Goal: Information Seeking & Learning: Check status

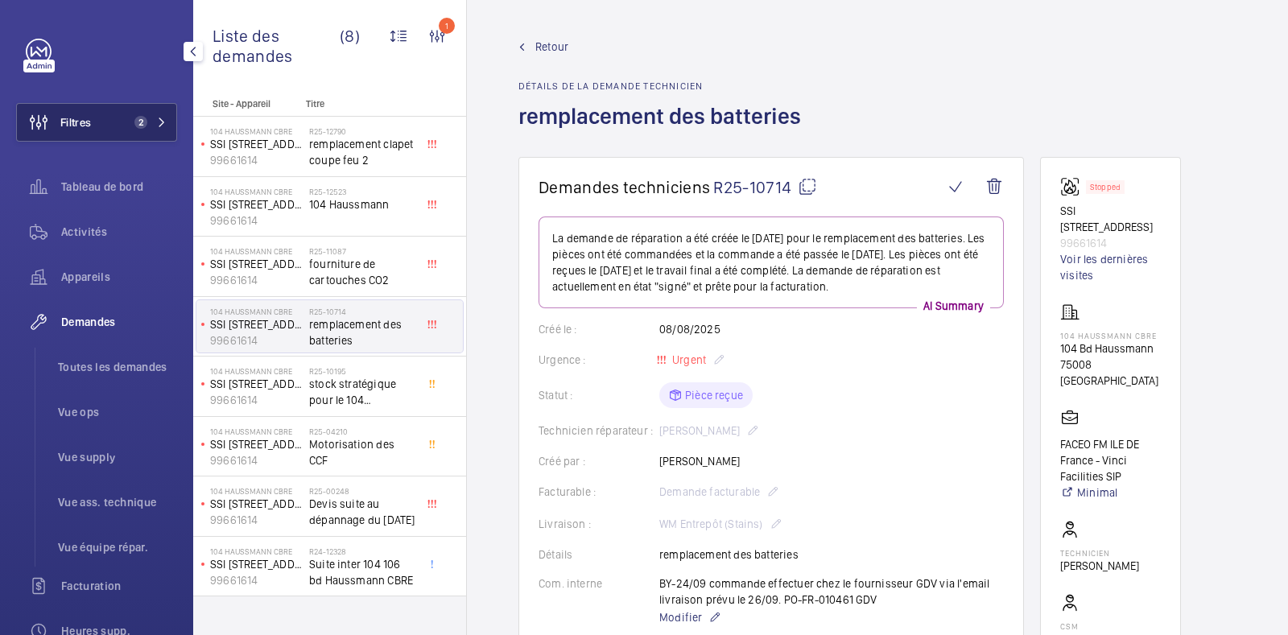
click at [89, 118] on span "Filtres" at bounding box center [75, 122] width 31 height 16
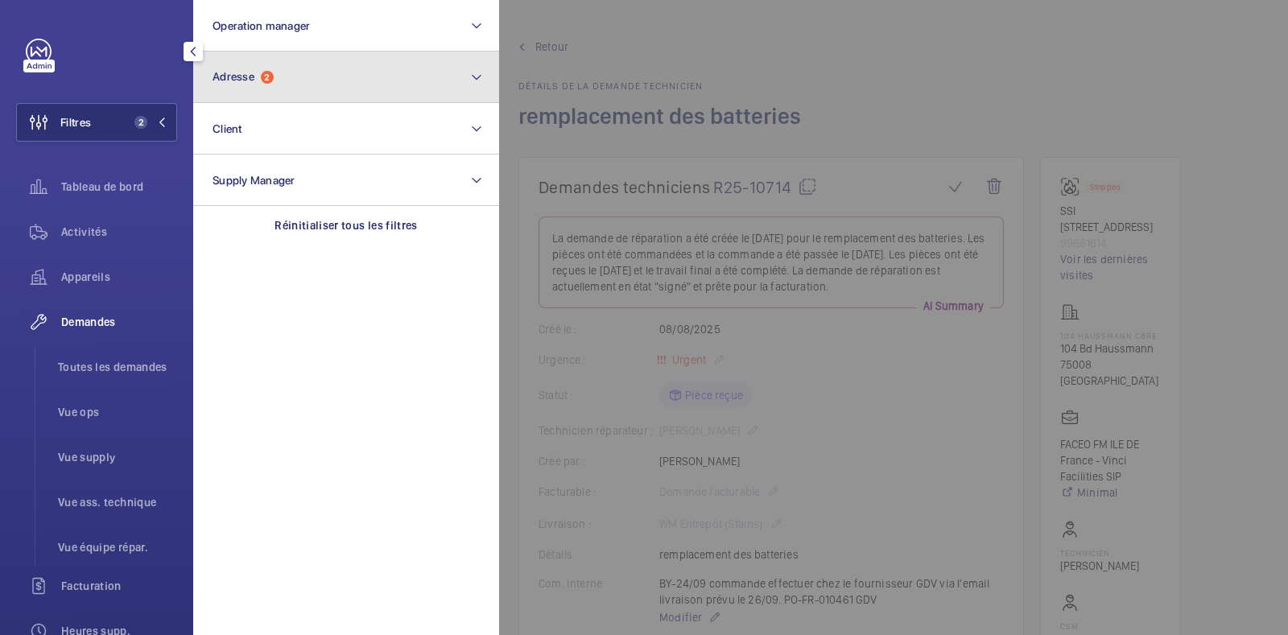
click at [282, 75] on button "Adresse 2" at bounding box center [346, 78] width 306 height 52
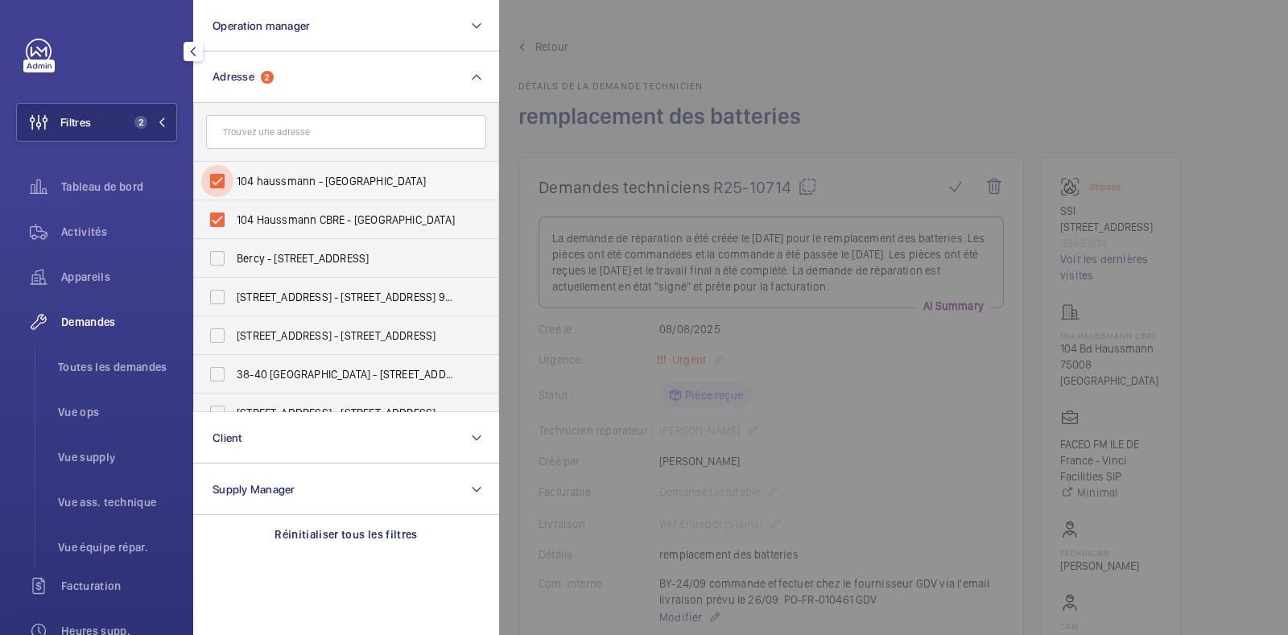
click at [221, 180] on input "104 haussmann - 104 Bd Haussmann, PARIS 75008" at bounding box center [217, 181] width 32 height 32
checkbox input "false"
click at [217, 215] on input "104 Haussmann CBRE - 104 Bd Haussmann, PARIS 75008" at bounding box center [217, 220] width 32 height 32
checkbox input "false"
click at [318, 126] on input "text" at bounding box center [346, 132] width 280 height 34
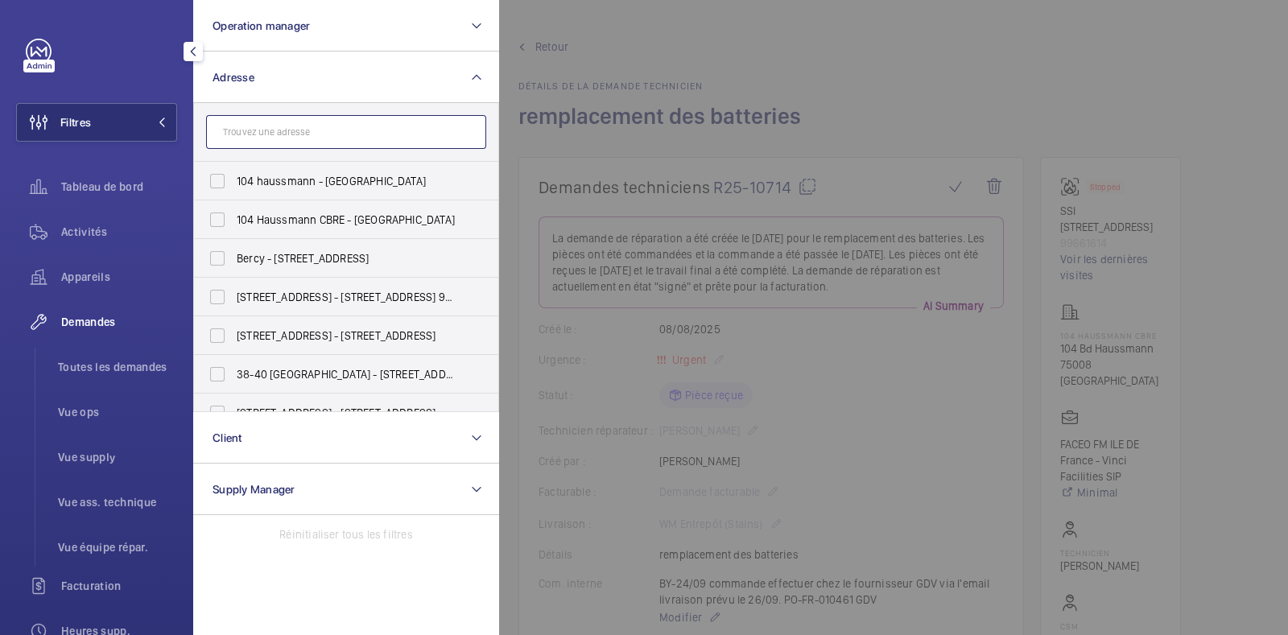
paste input "SSI Randstad"
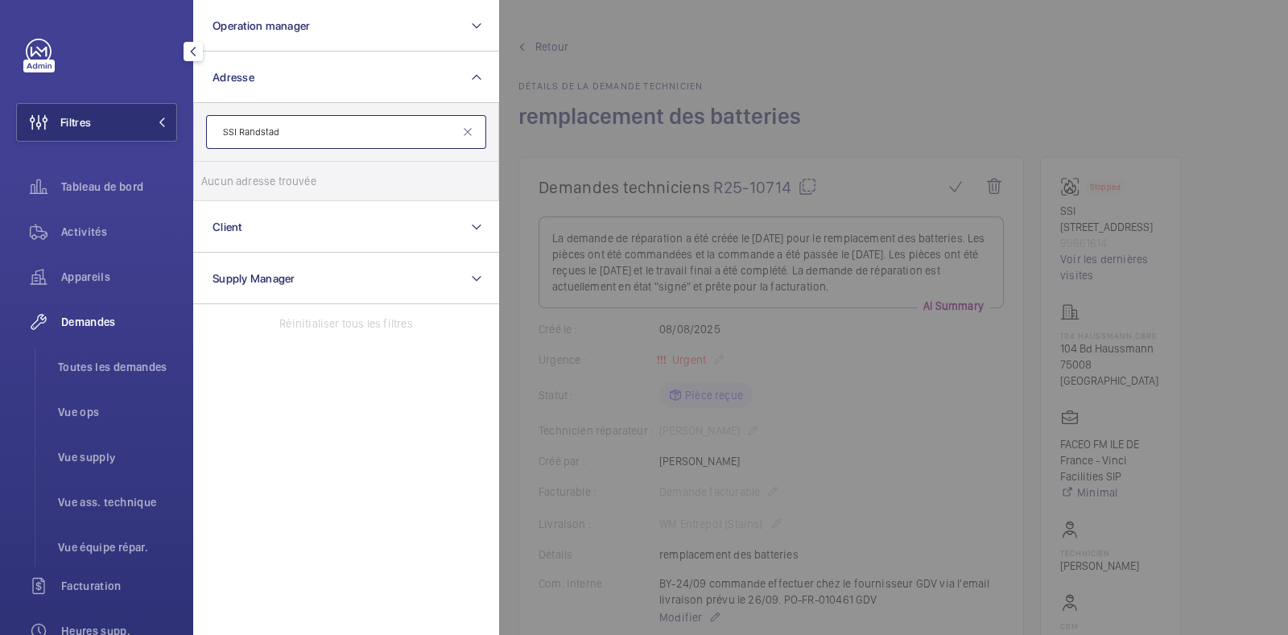
drag, startPoint x: 238, startPoint y: 132, endPoint x: 200, endPoint y: 142, distance: 40.0
click at [200, 142] on form "SSI Randstad" at bounding box center [346, 132] width 304 height 59
type input "Randstad"
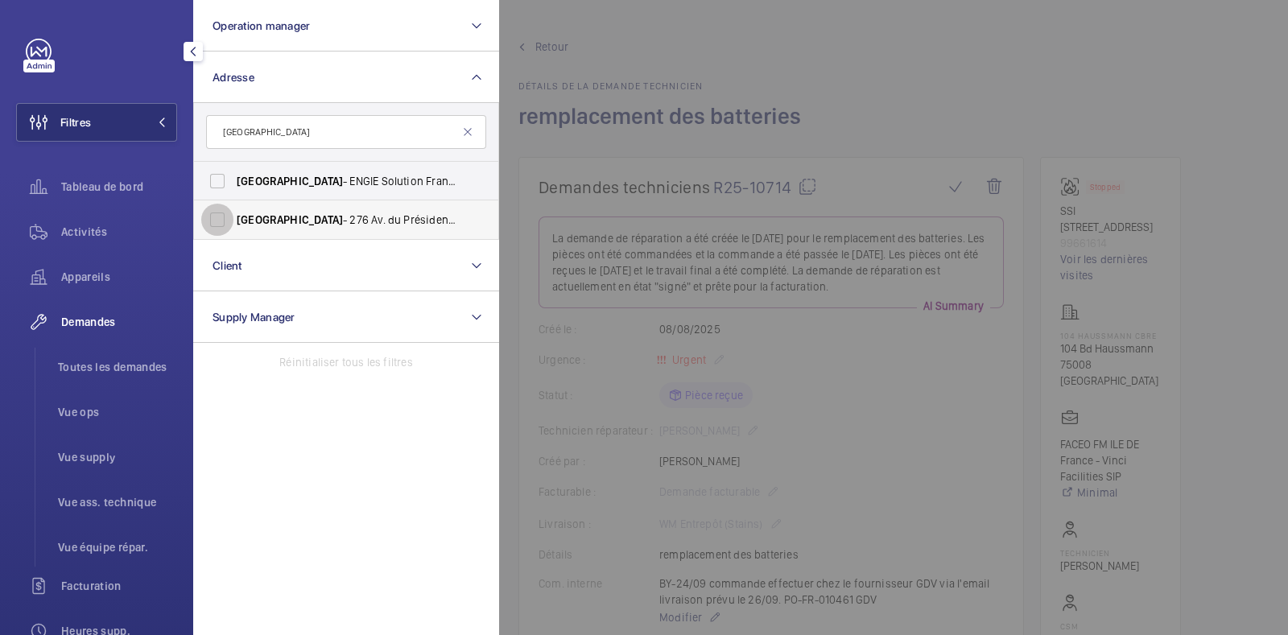
click at [223, 221] on input "Randstad - 276 Av. du Président Wilson, SAINT-DENIS 93210" at bounding box center [217, 220] width 32 height 32
checkbox input "true"
click at [221, 178] on input "Randstad - ENGIE Solution France - 276 Av. du Président Wilson, SAINT-DENIS 932…" at bounding box center [217, 181] width 32 height 32
checkbox input "true"
click at [153, 368] on span "Toutes les demandes" at bounding box center [117, 367] width 119 height 16
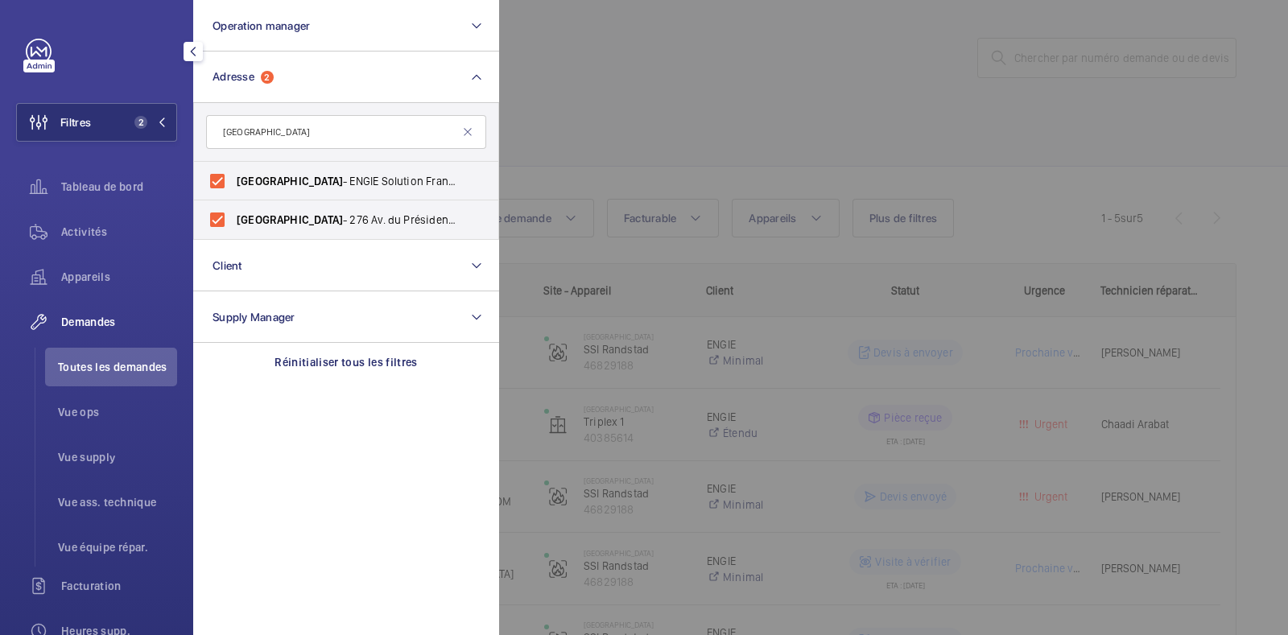
click at [748, 94] on div at bounding box center [1143, 317] width 1288 height 635
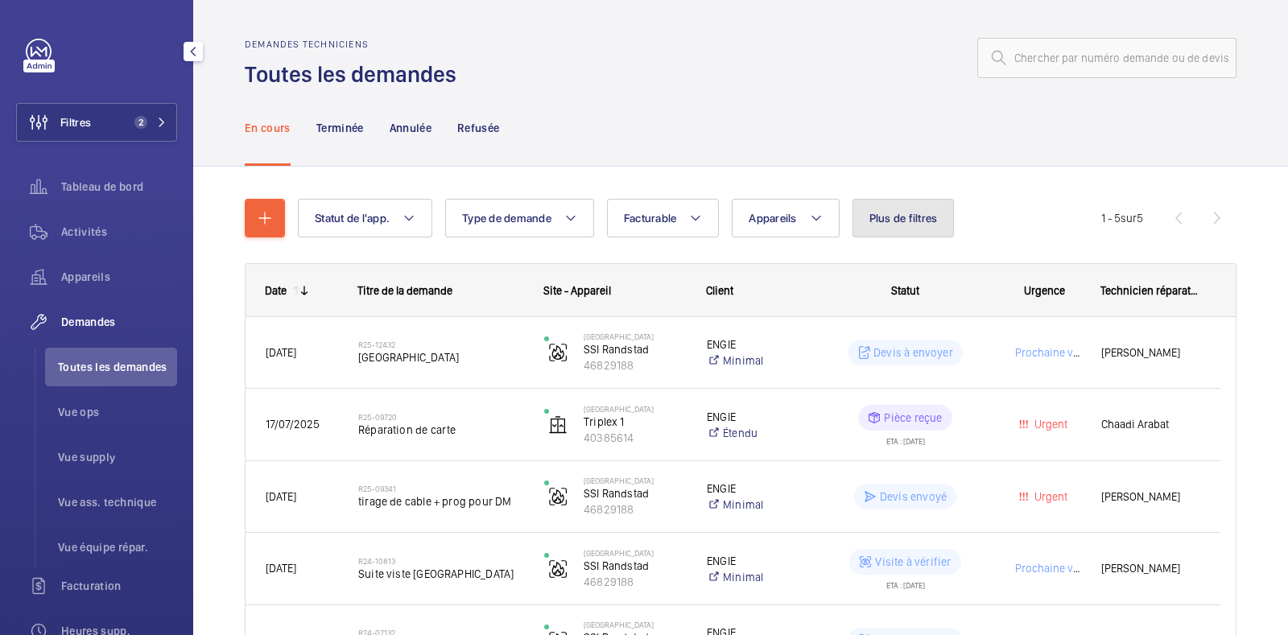
click at [881, 220] on span "Plus de filtres" at bounding box center [903, 218] width 68 height 13
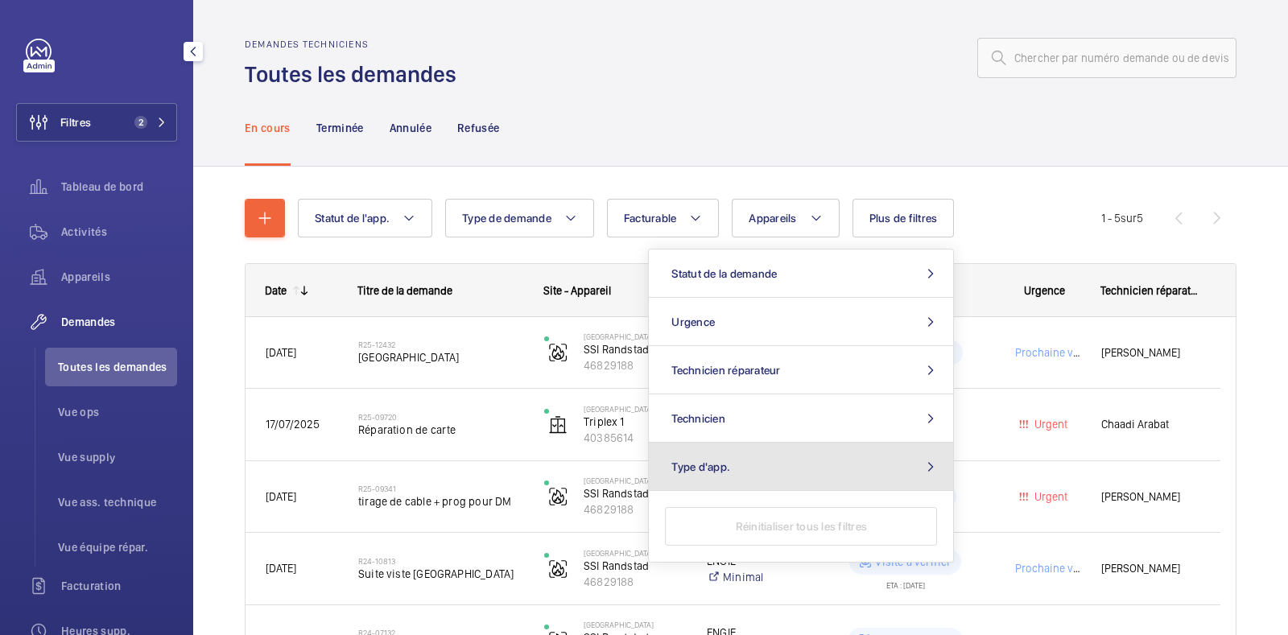
click at [777, 474] on button "Type d'app." at bounding box center [801, 467] width 304 height 48
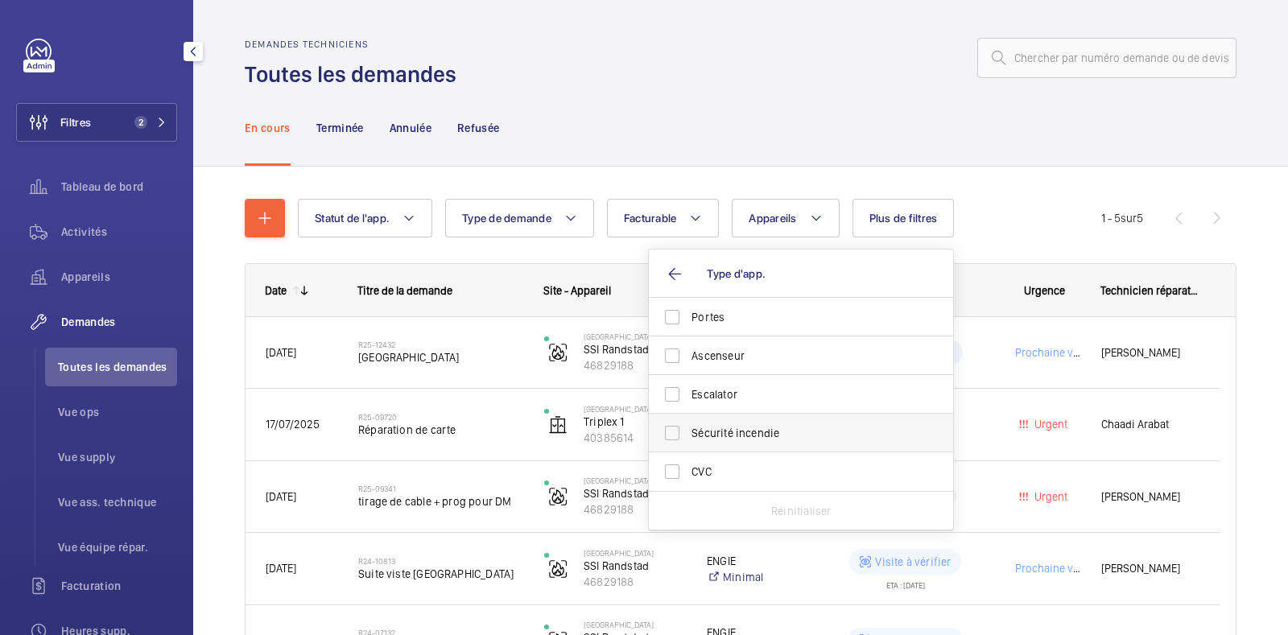
click at [696, 437] on span "Sécurité incendie" at bounding box center [801, 433] width 221 height 16
click at [688, 437] on input "Sécurité incendie" at bounding box center [672, 433] width 32 height 32
checkbox input "true"
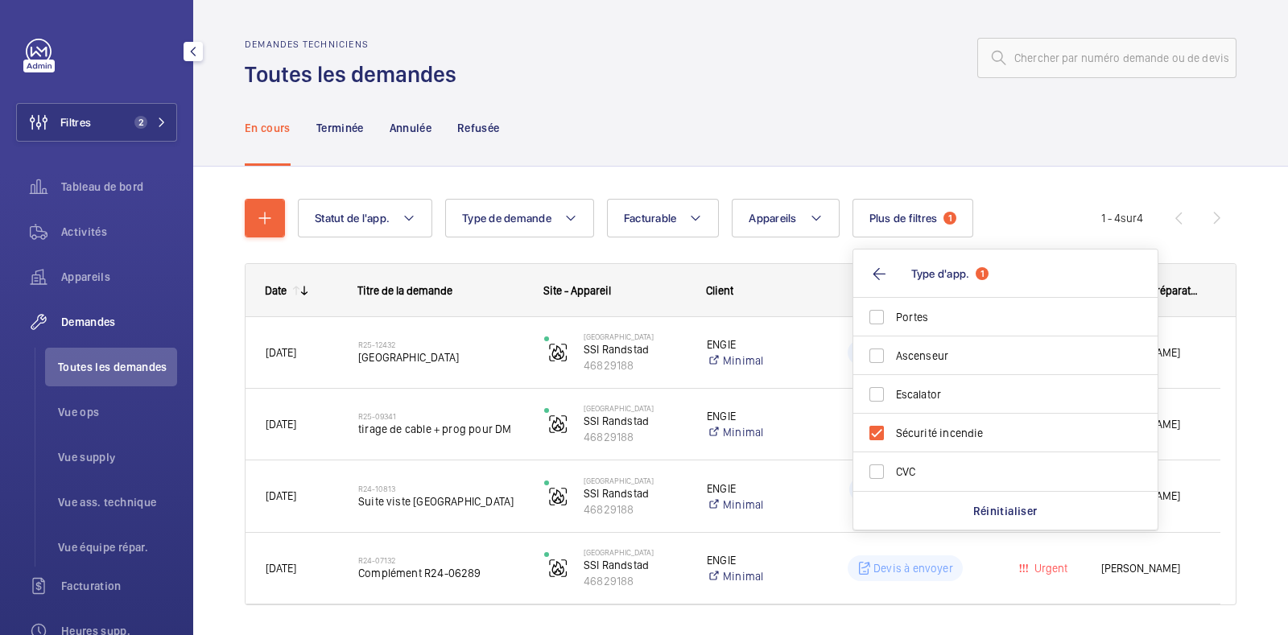
click at [630, 125] on div "En cours Terminée Annulée Refusée" at bounding box center [741, 127] width 992 height 76
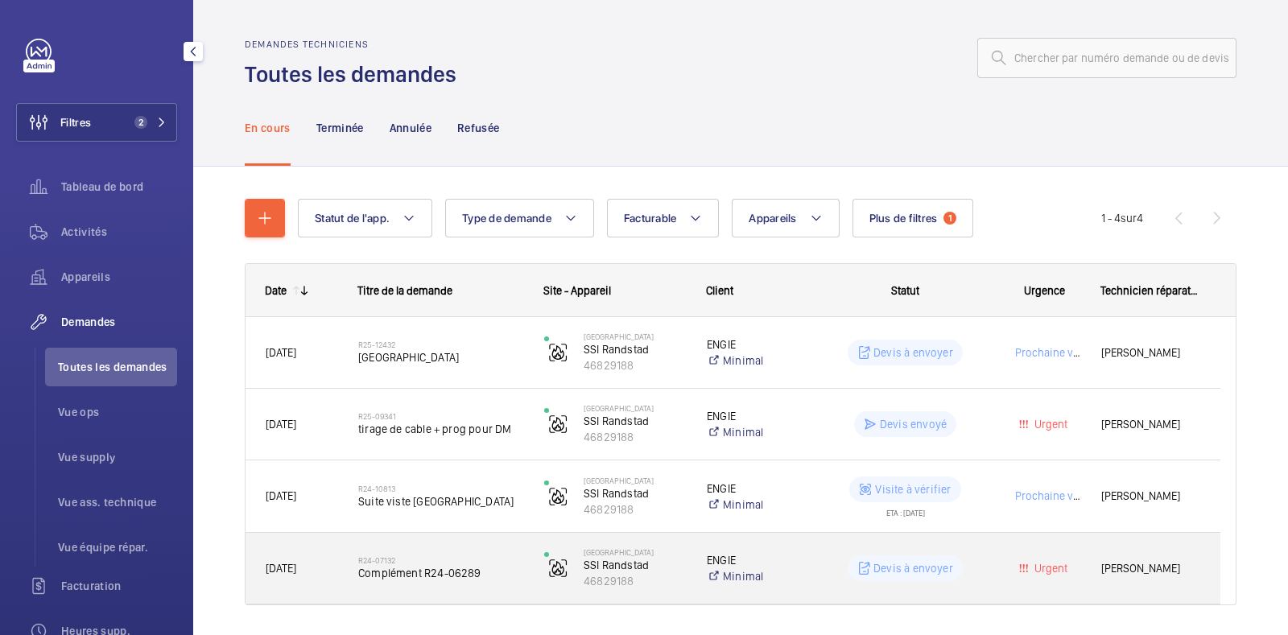
scroll to position [47, 0]
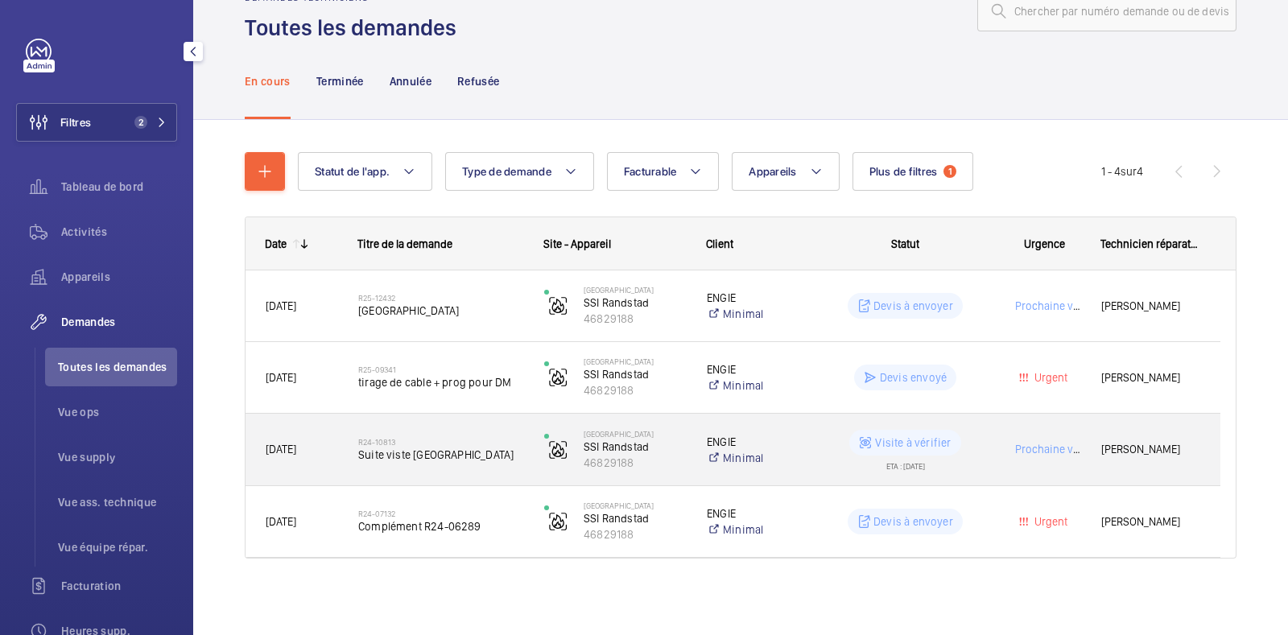
click at [997, 444] on div "Prochaine visite" at bounding box center [1034, 449] width 91 height 51
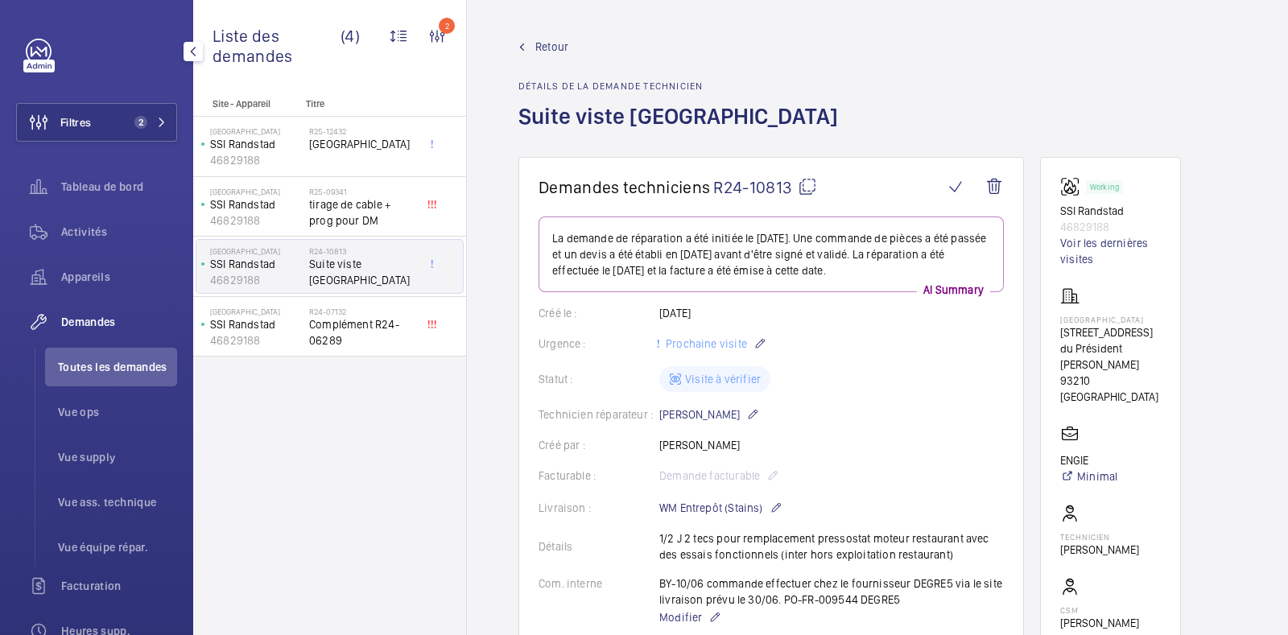
click at [548, 44] on span "Retour" at bounding box center [551, 47] width 33 height 16
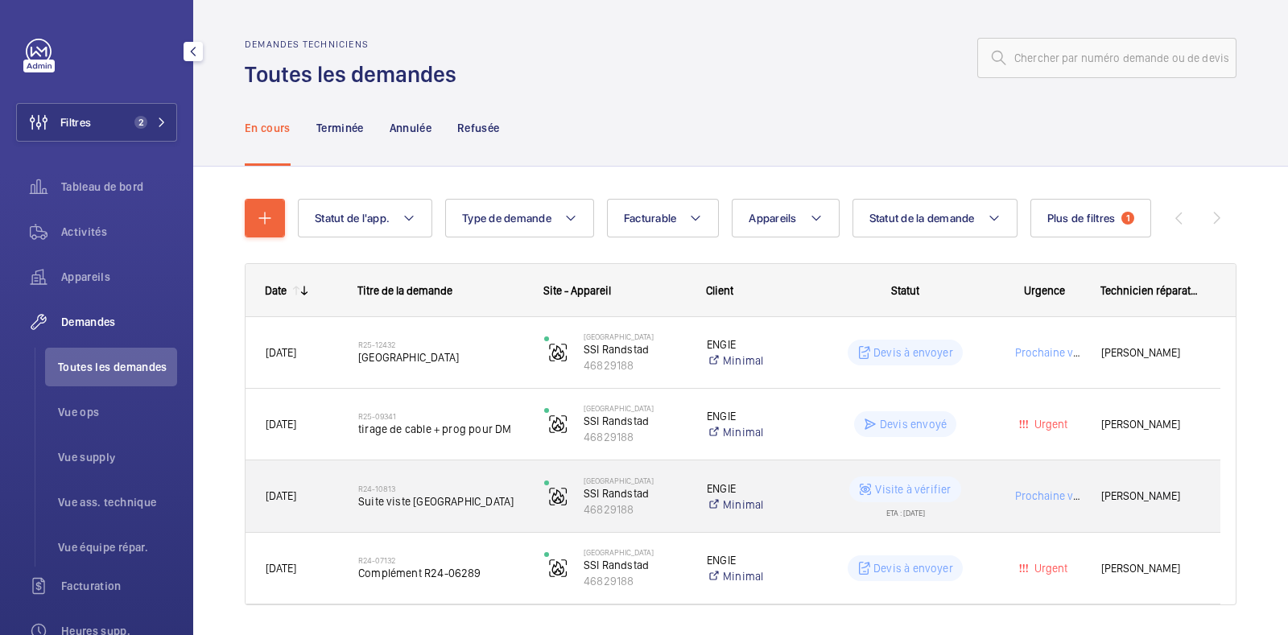
scroll to position [47, 0]
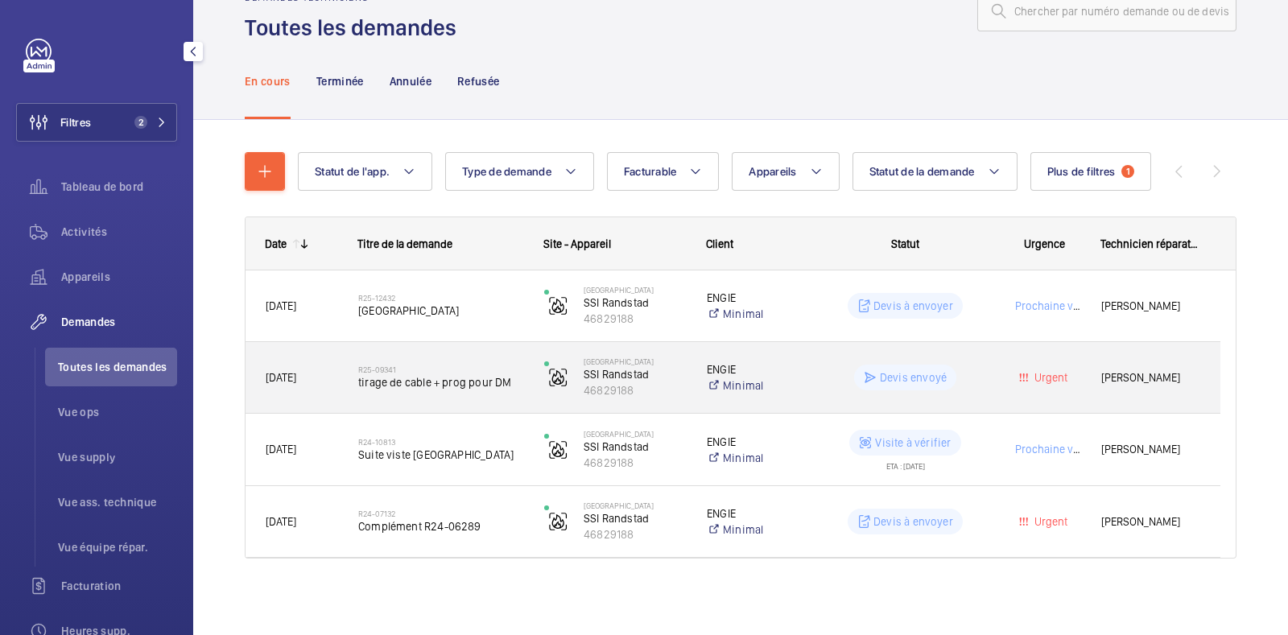
click at [976, 365] on wm-front-pills-cell "Devis envoyé" at bounding box center [905, 378] width 165 height 26
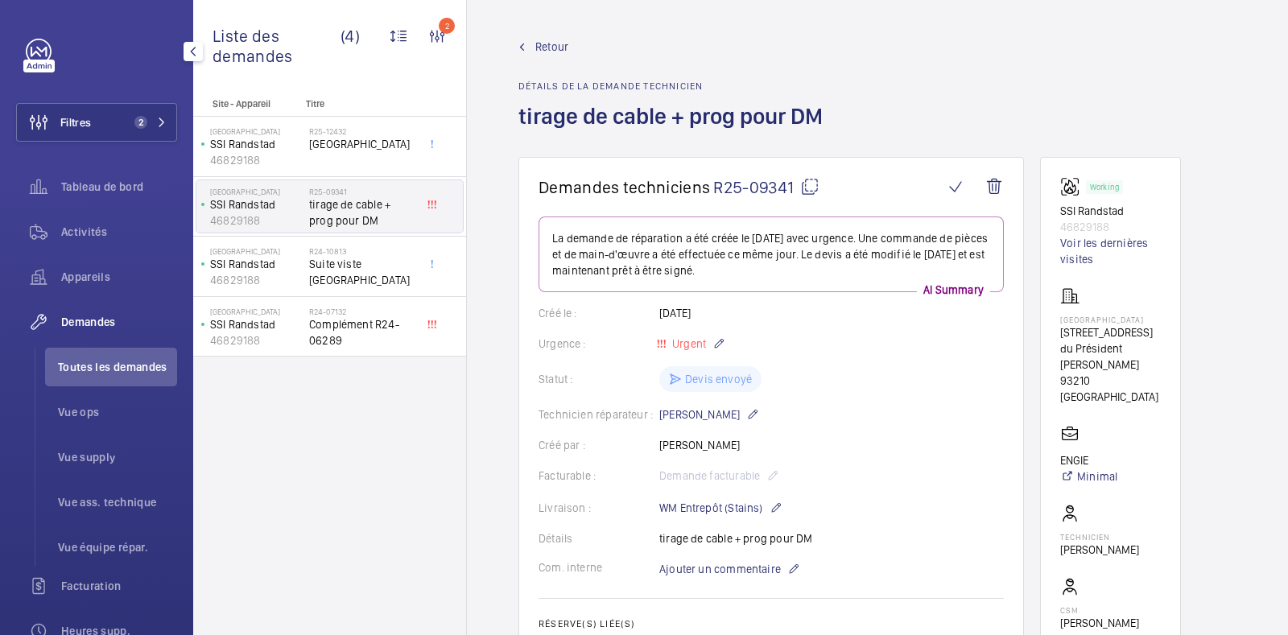
click at [539, 46] on span "Retour" at bounding box center [551, 47] width 33 height 16
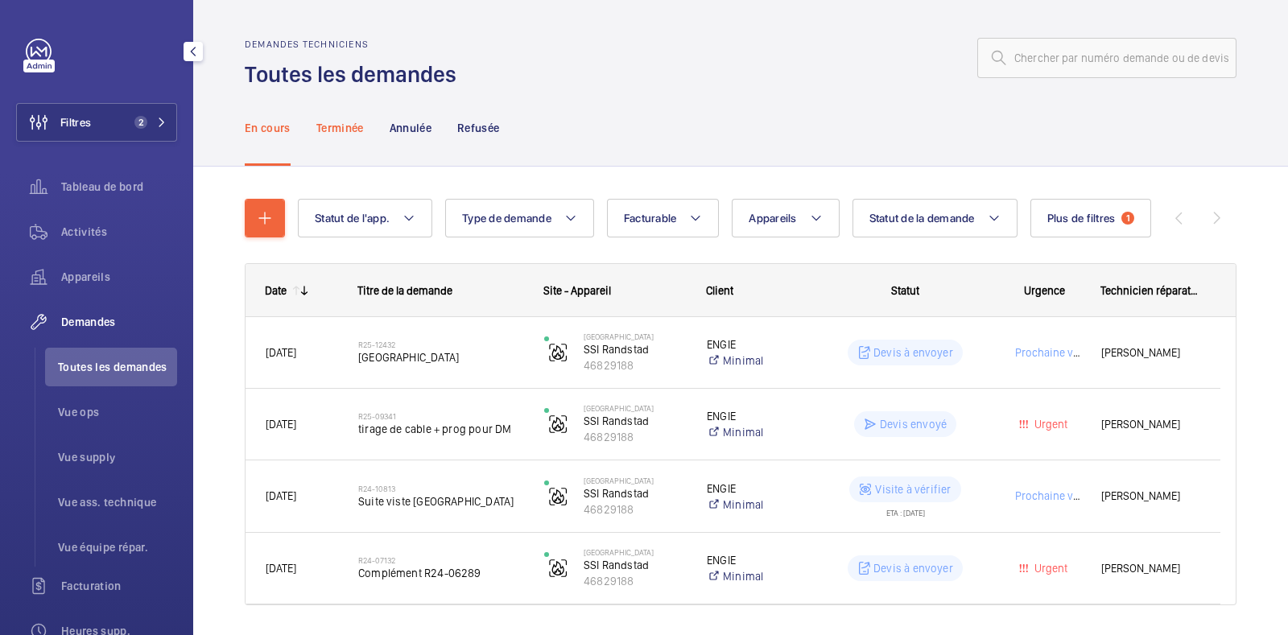
click at [339, 136] on div "Terminée" at bounding box center [339, 127] width 47 height 76
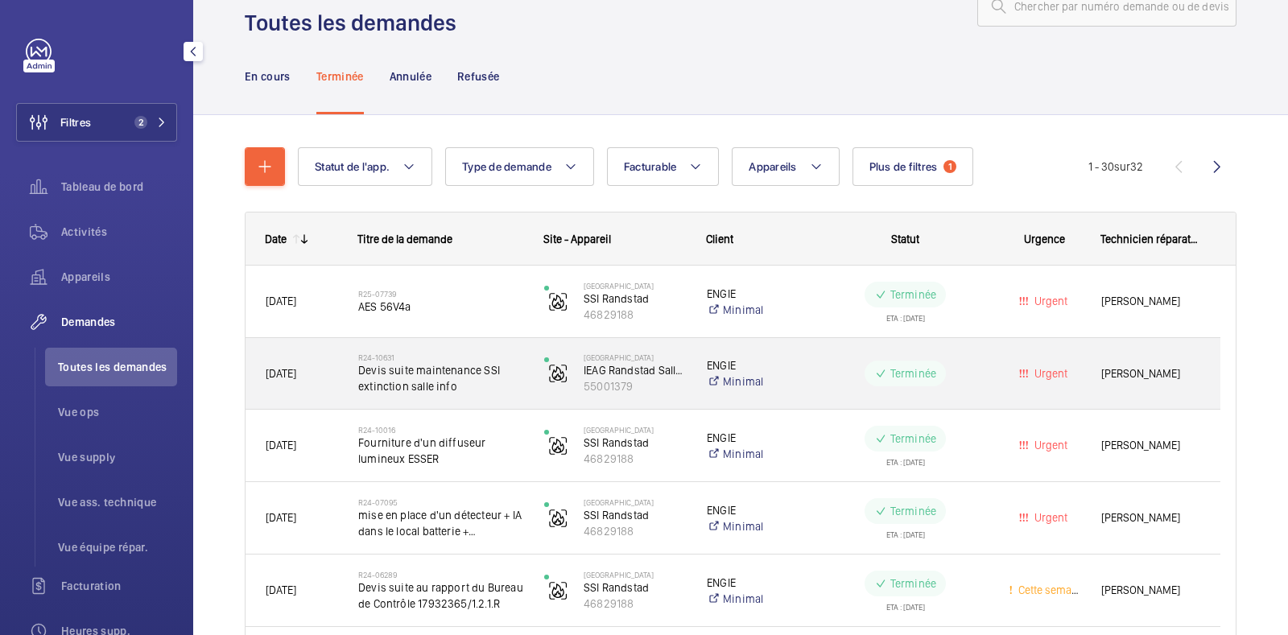
scroll to position [72, 0]
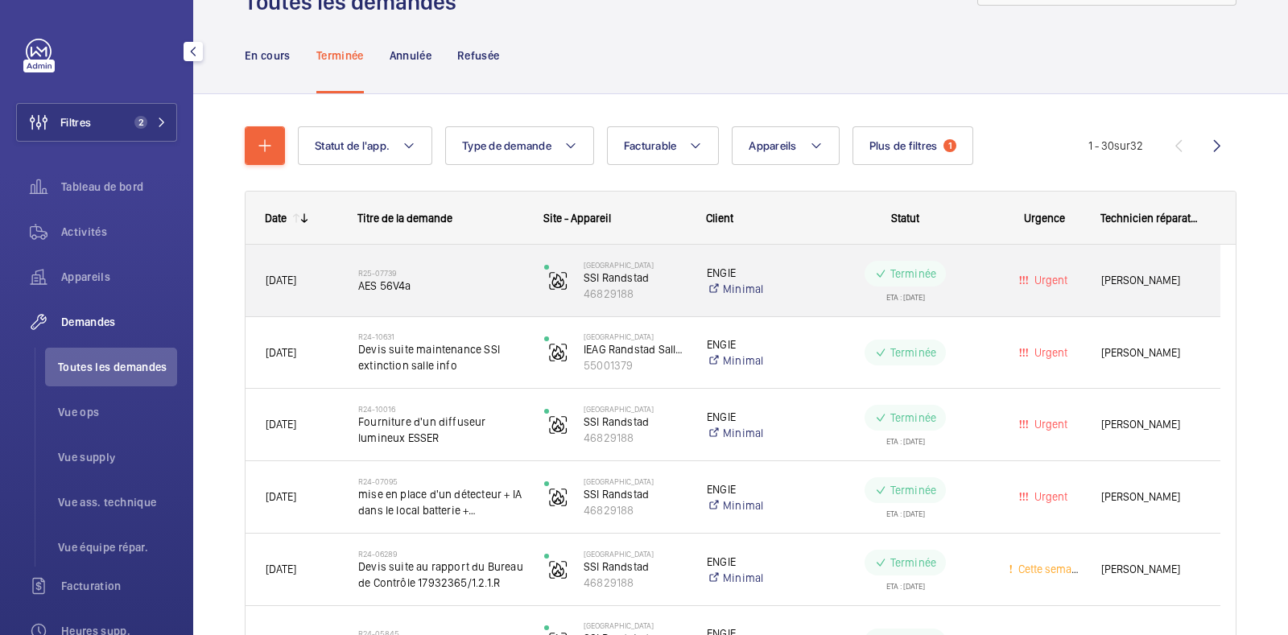
click at [1002, 267] on div "Urgent" at bounding box center [1034, 280] width 91 height 51
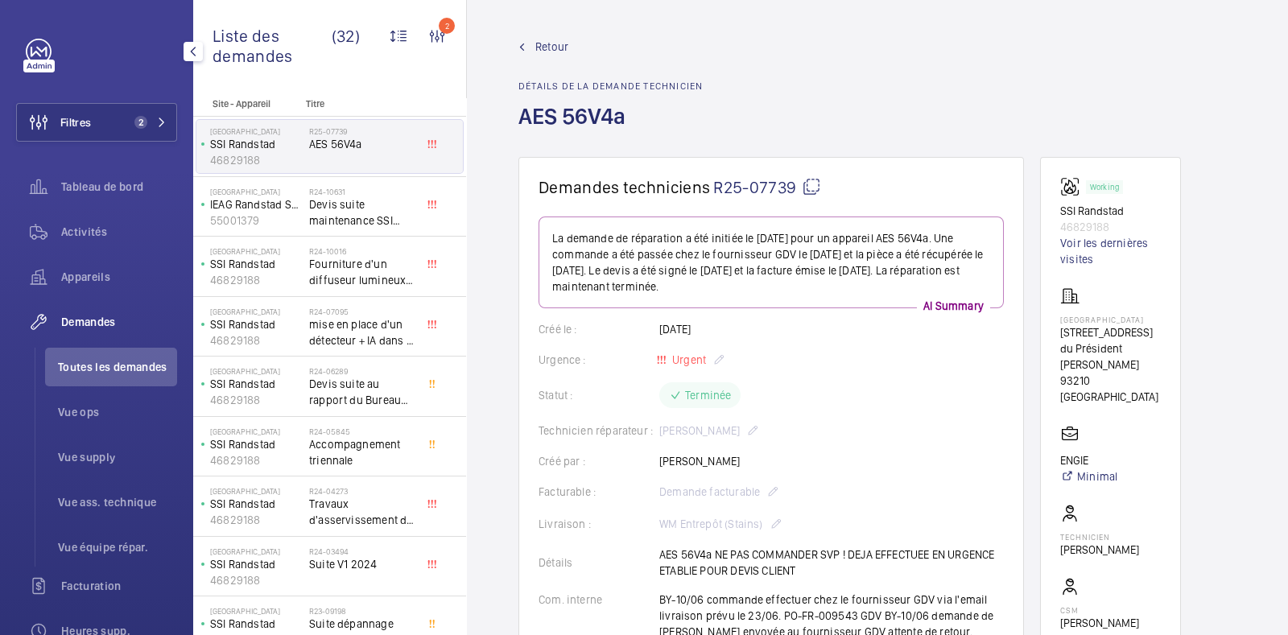
drag, startPoint x: 1002, startPoint y: 267, endPoint x: 1004, endPoint y: 105, distance: 161.8
click at [1004, 105] on div "Retour Détails de la demande technicien AES 56V4a" at bounding box center [877, 98] width 718 height 118
click at [549, 47] on span "Retour" at bounding box center [551, 47] width 33 height 16
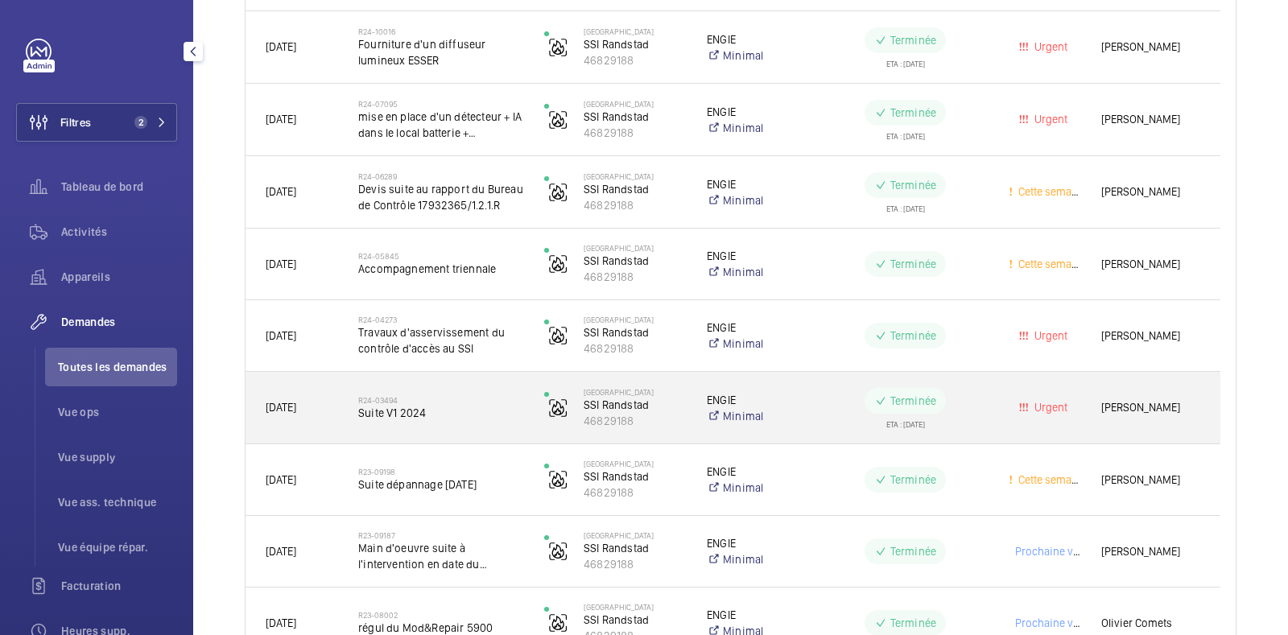
scroll to position [460, 0]
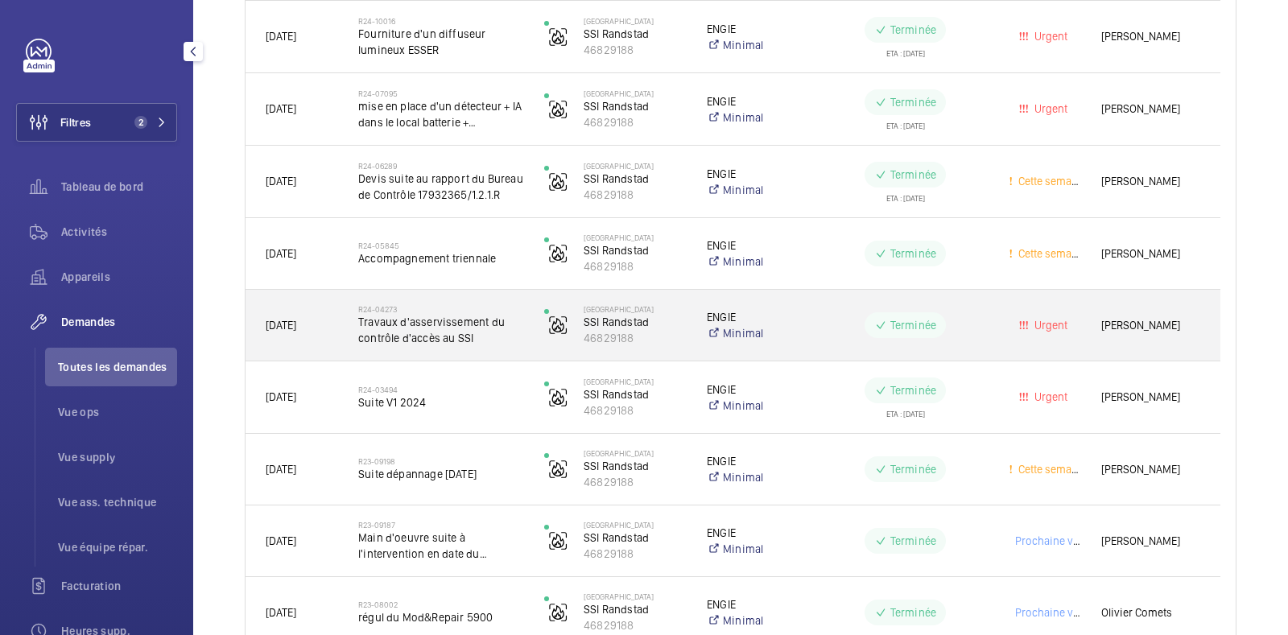
click at [966, 316] on wm-front-pills-cell "Terminée" at bounding box center [905, 325] width 165 height 26
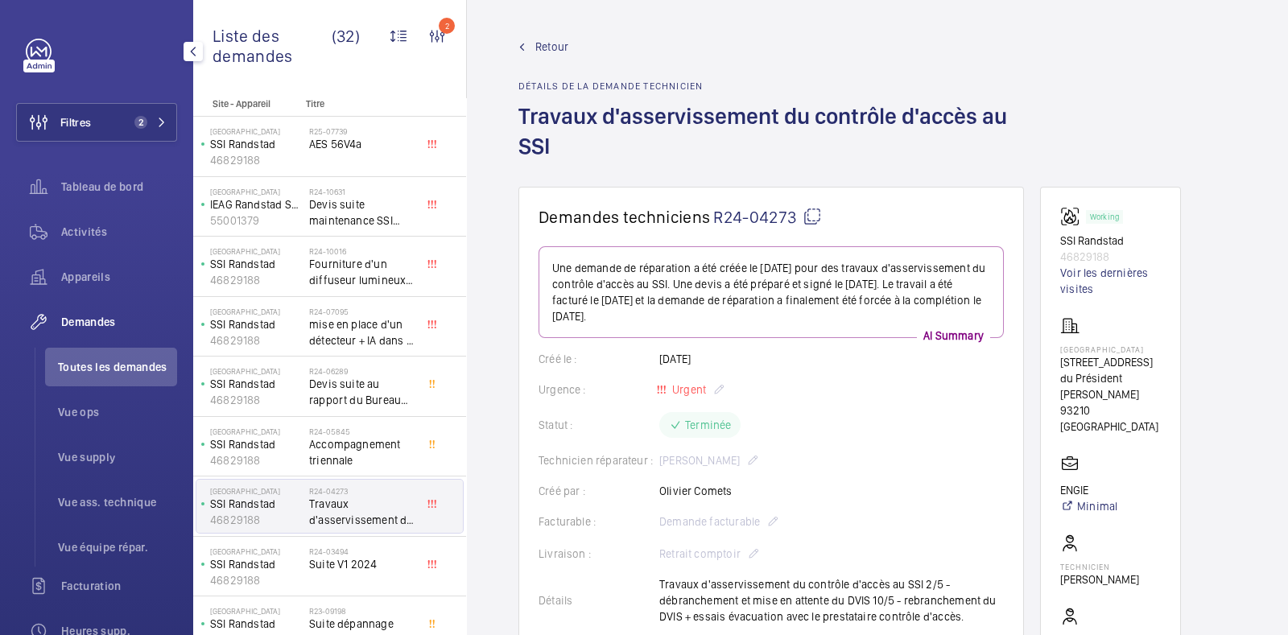
scroll to position [1, 0]
click at [531, 52] on link "Retour" at bounding box center [771, 46] width 506 height 16
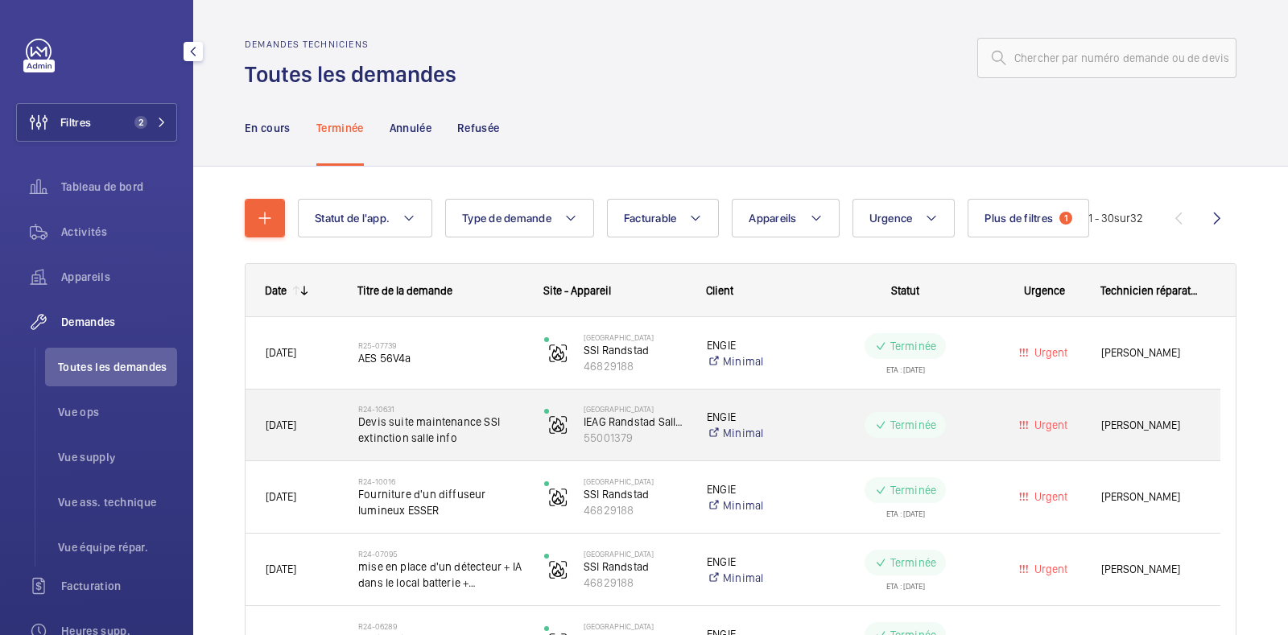
click at [823, 417] on wm-front-pills-cell "Terminée" at bounding box center [905, 425] width 165 height 26
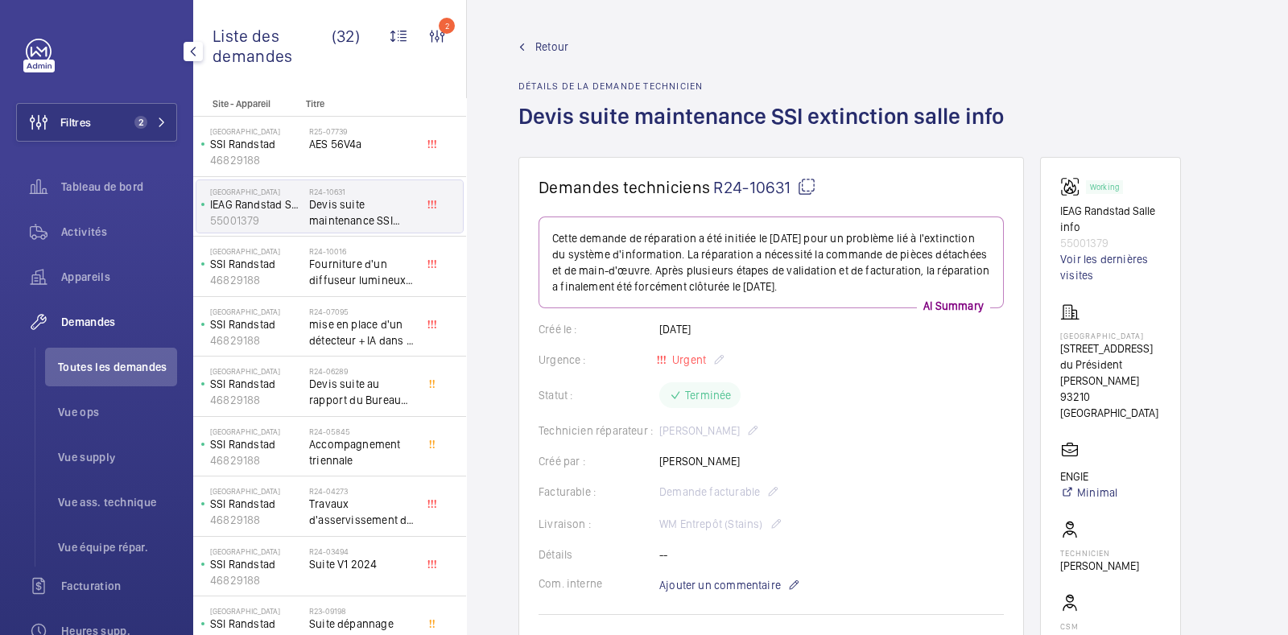
click at [552, 53] on span "Retour" at bounding box center [551, 47] width 33 height 16
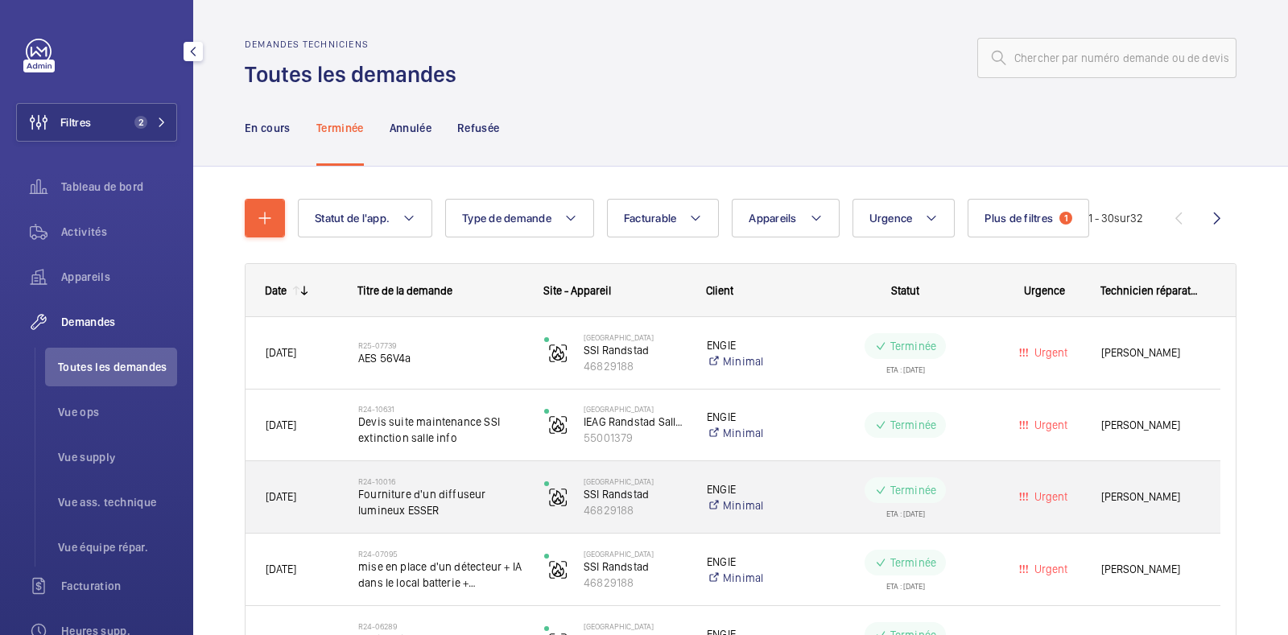
click at [978, 493] on wm-front-pills-cell "Terminée ETA : 04/10/2024" at bounding box center [905, 497] width 165 height 40
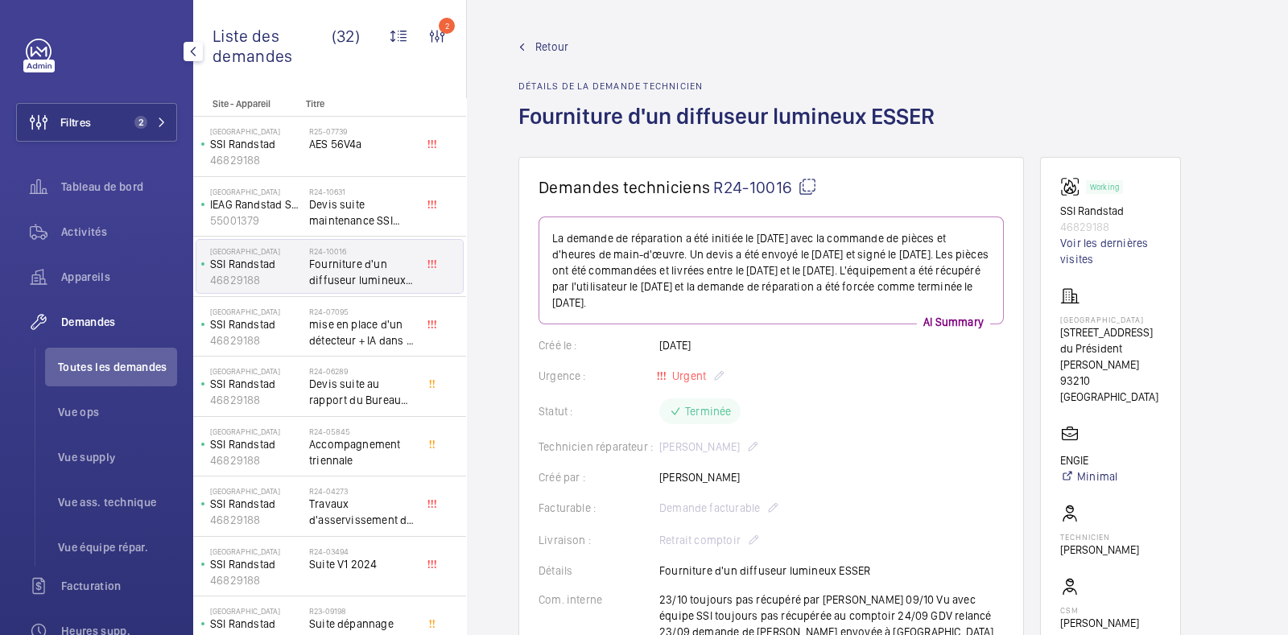
click at [543, 39] on span "Retour" at bounding box center [551, 47] width 33 height 16
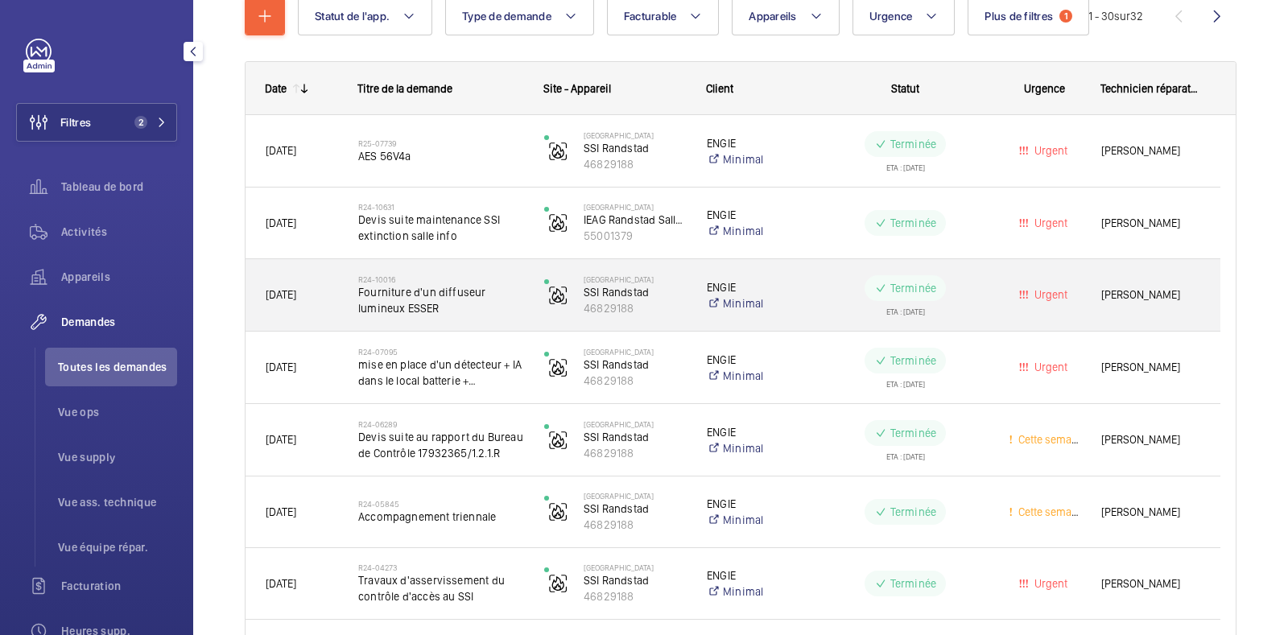
scroll to position [206, 0]
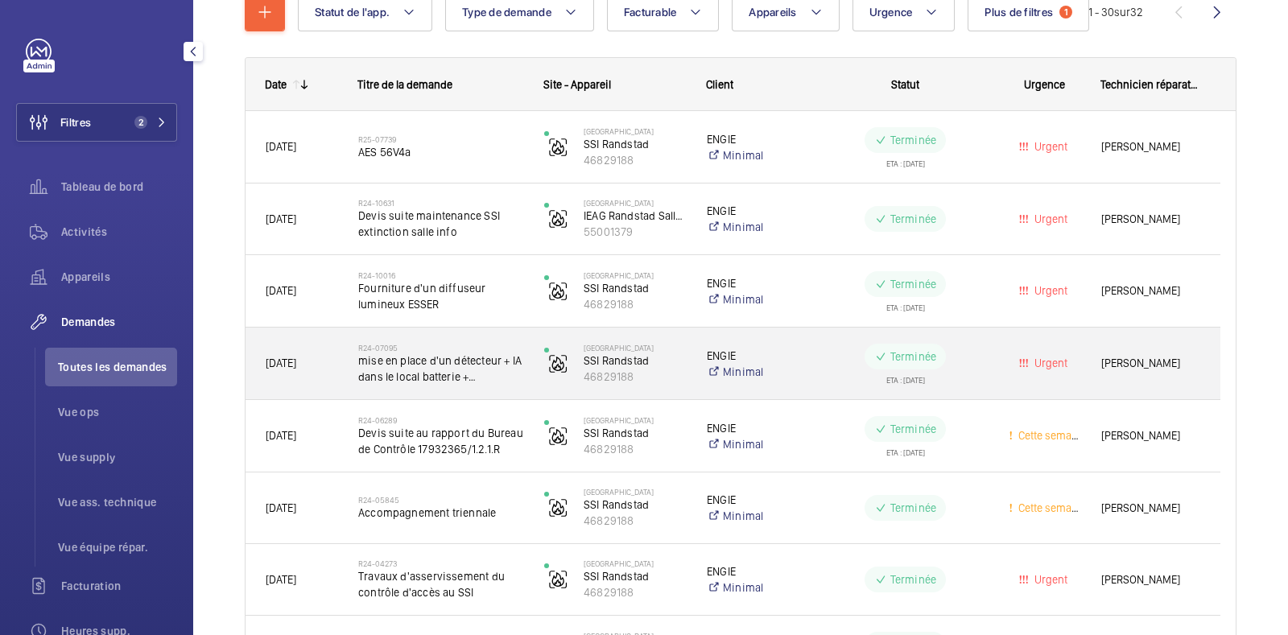
click at [968, 361] on wm-front-pills-cell "Terminée ETA : 23/08/2024" at bounding box center [905, 364] width 165 height 40
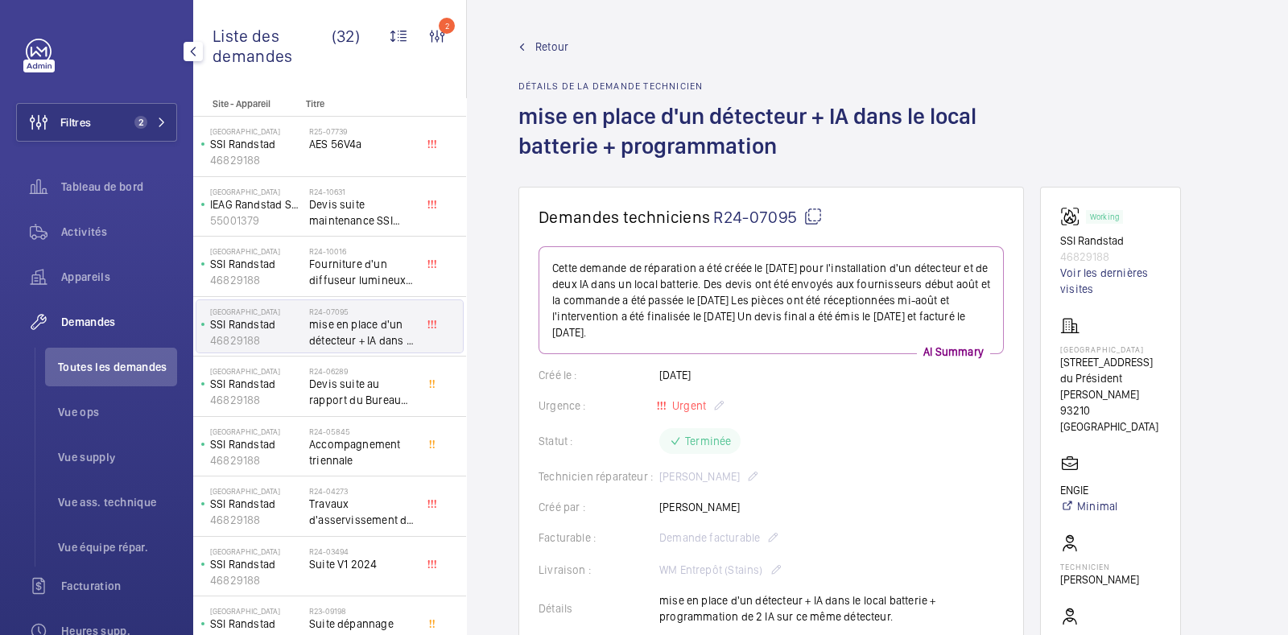
click at [541, 45] on span "Retour" at bounding box center [551, 47] width 33 height 16
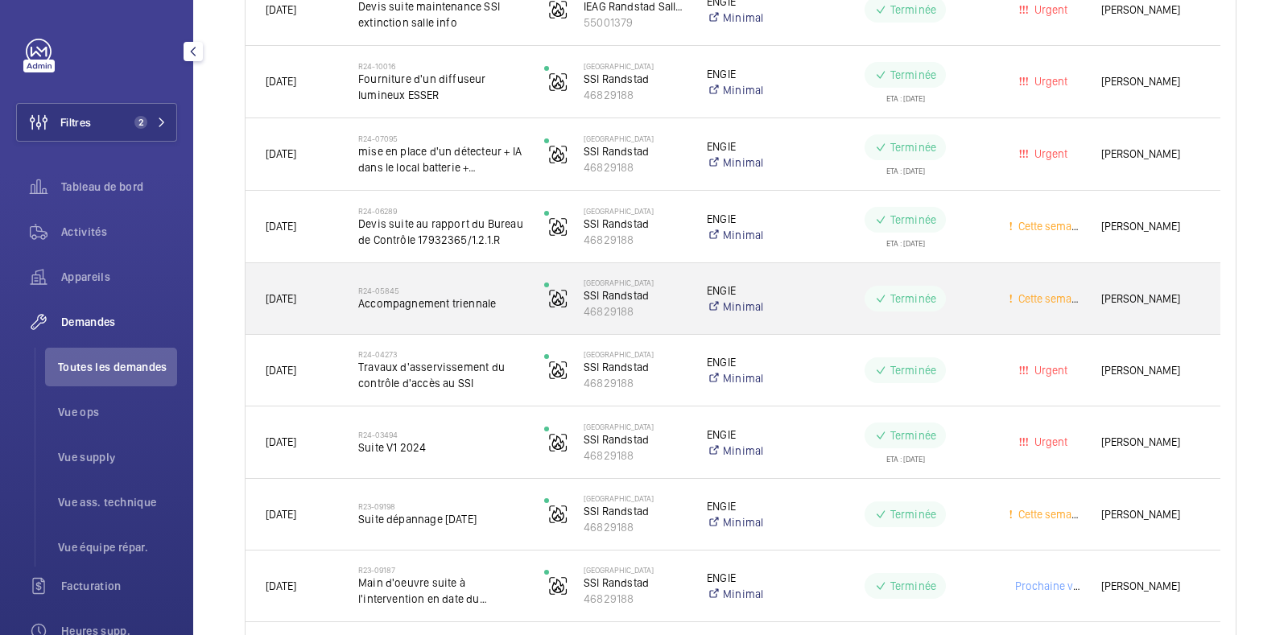
scroll to position [418, 0]
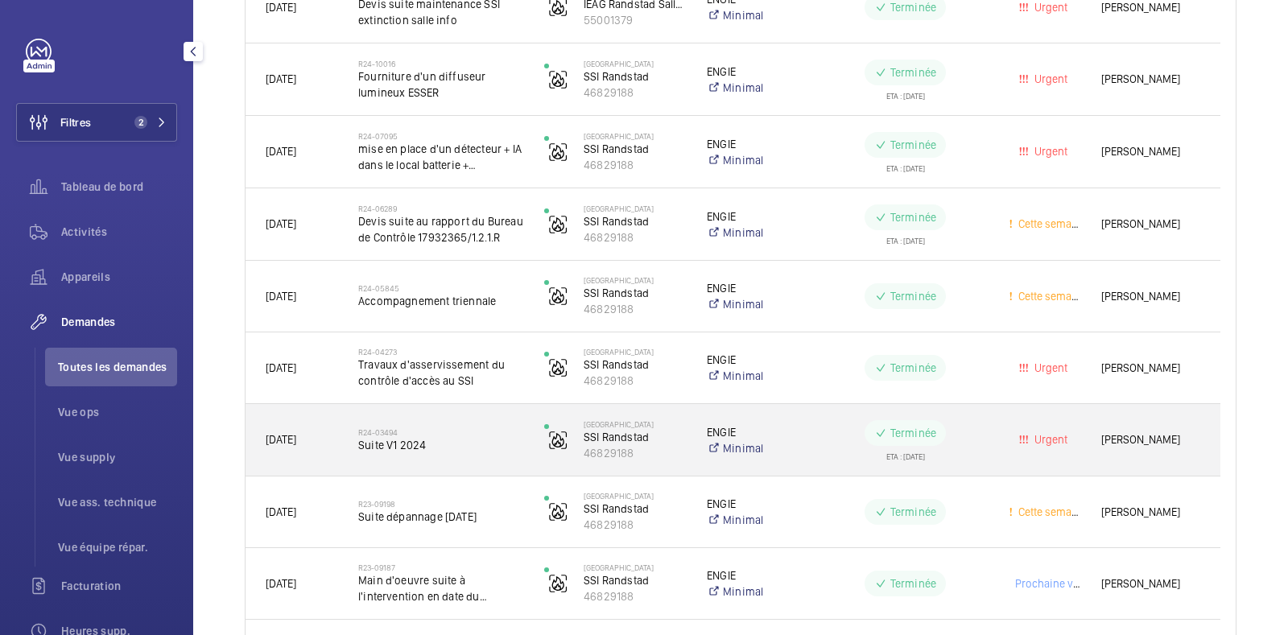
click at [983, 435] on wm-front-pills-cell "Terminée ETA : 09/08/2024" at bounding box center [905, 440] width 165 height 40
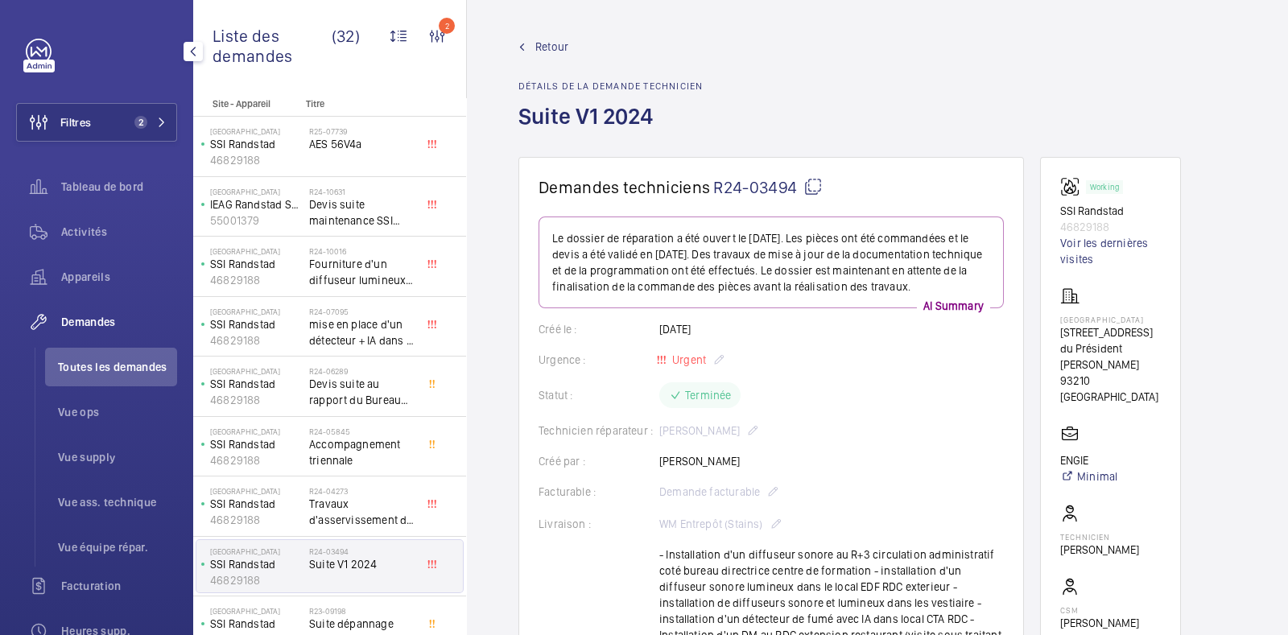
click at [547, 47] on span "Retour" at bounding box center [551, 47] width 33 height 16
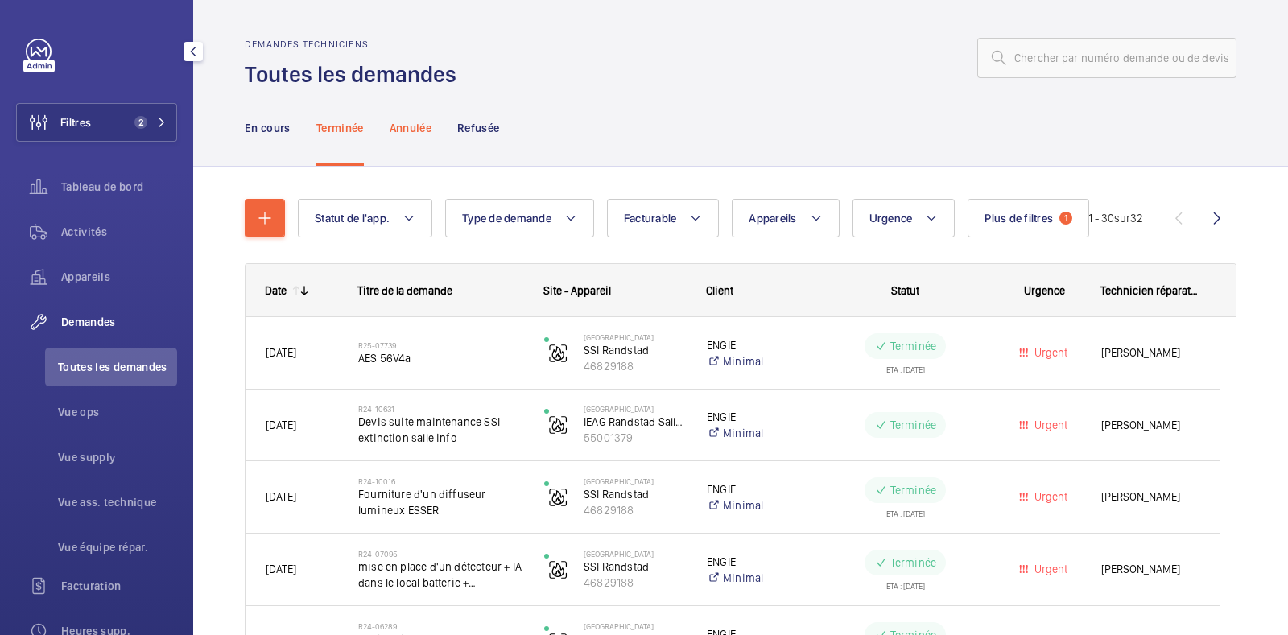
click at [414, 126] on p "Annulée" at bounding box center [411, 128] width 42 height 16
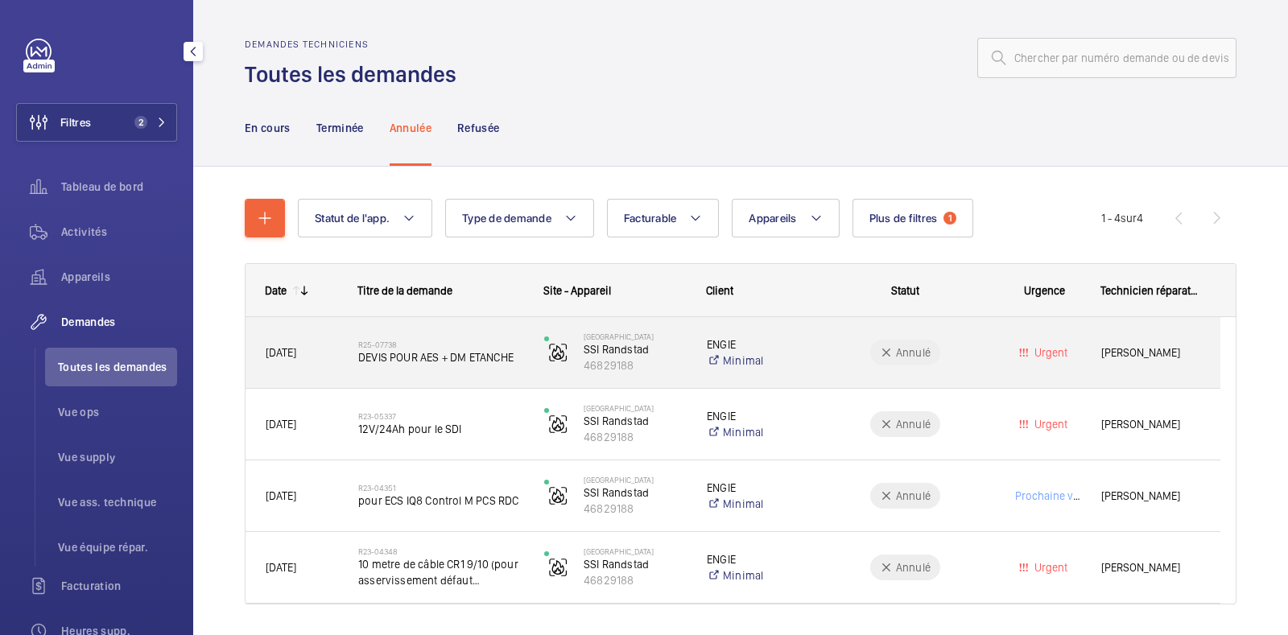
click at [853, 356] on wm-front-pills-cell "Annulé" at bounding box center [905, 353] width 165 height 26
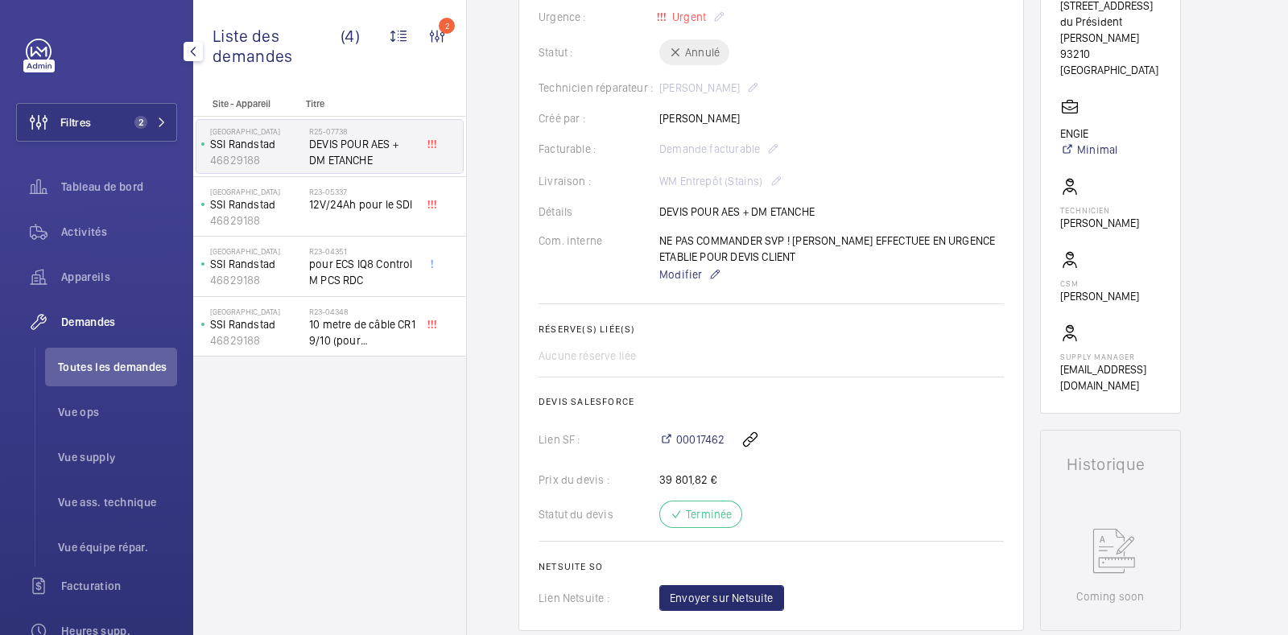
scroll to position [328, 0]
click at [696, 440] on span "00017462" at bounding box center [700, 439] width 48 height 16
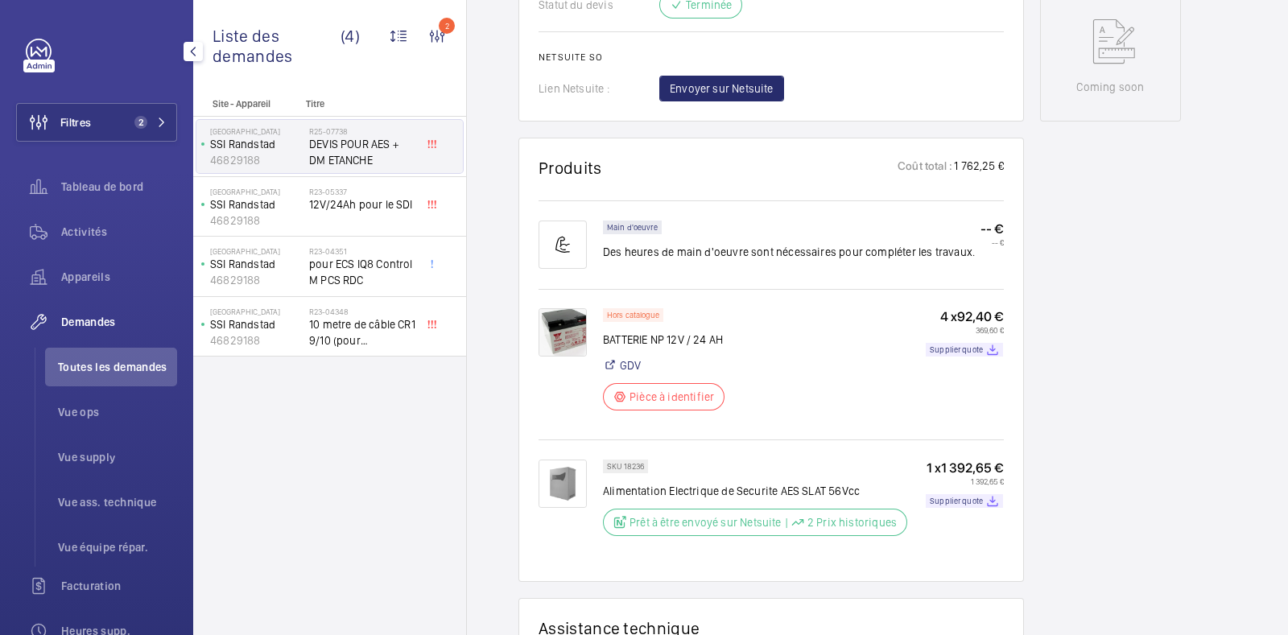
scroll to position [835, 0]
click at [969, 500] on p "Supplier quote" at bounding box center [956, 503] width 53 height 6
click at [976, 502] on p "Supplier quote" at bounding box center [956, 503] width 53 height 6
click at [865, 361] on div "Hors catalogue BATTERIE NP 12V / 24 AH GDV Pièce à identifier 4 x 92,40 € 369,6…" at bounding box center [803, 366] width 401 height 112
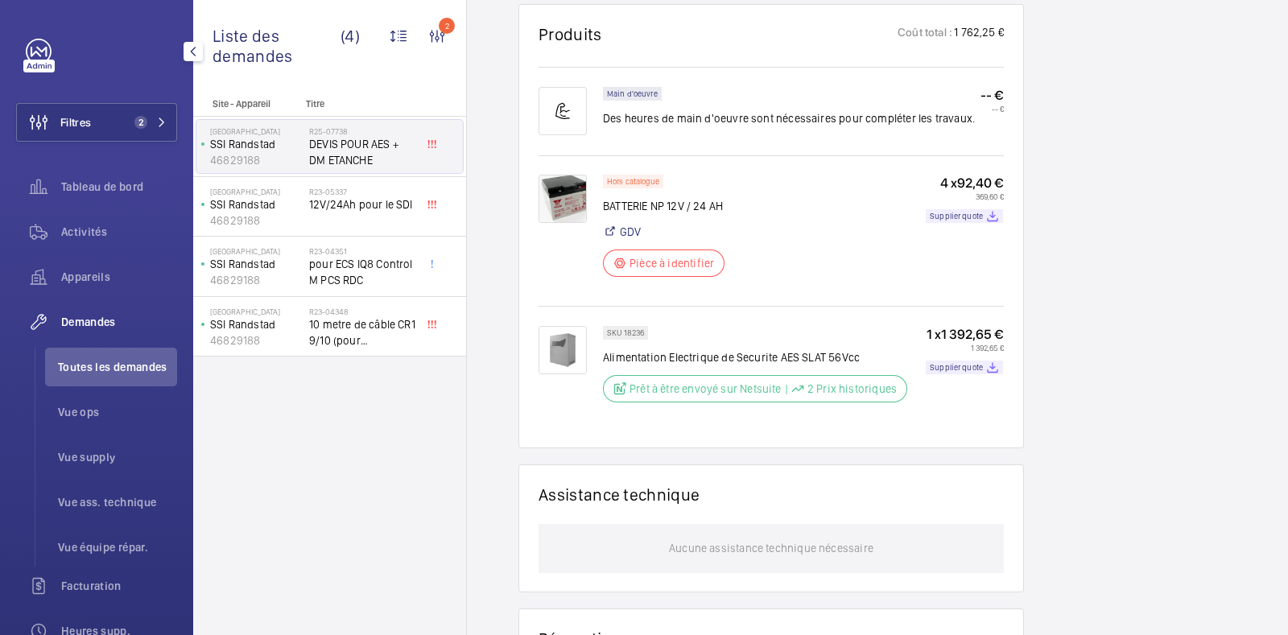
scroll to position [971, 0]
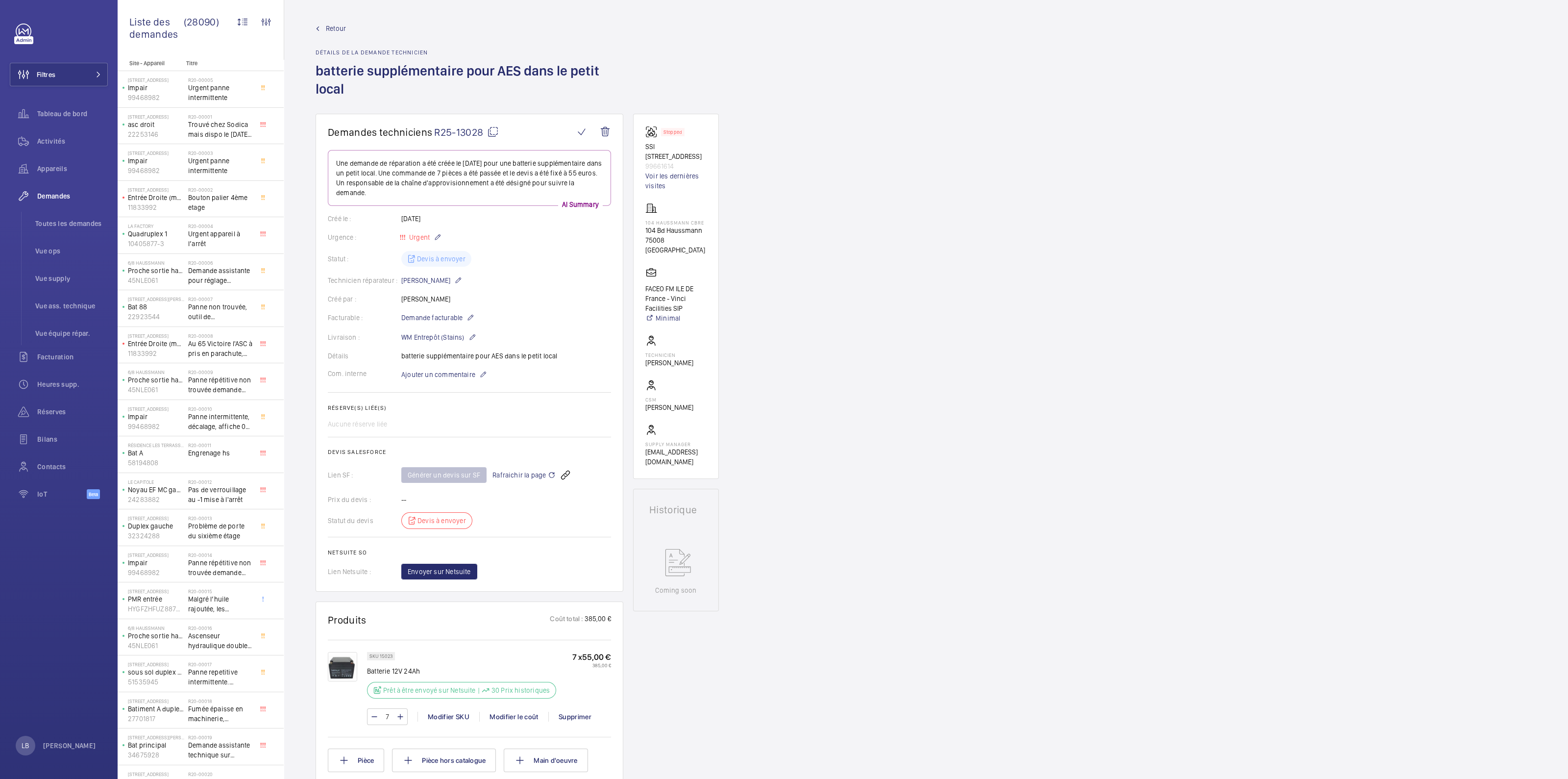
drag, startPoint x: 992, startPoint y: 401, endPoint x: 994, endPoint y: 392, distance: 9.2
click at [992, 401] on div "Demandes techniciens R25-13028 Une demande de réparation a été créée le 30/09/2…" at bounding box center [926, 647] width 1284 height 1066
click at [326, 27] on span "Retour" at bounding box center [335, 29] width 20 height 10
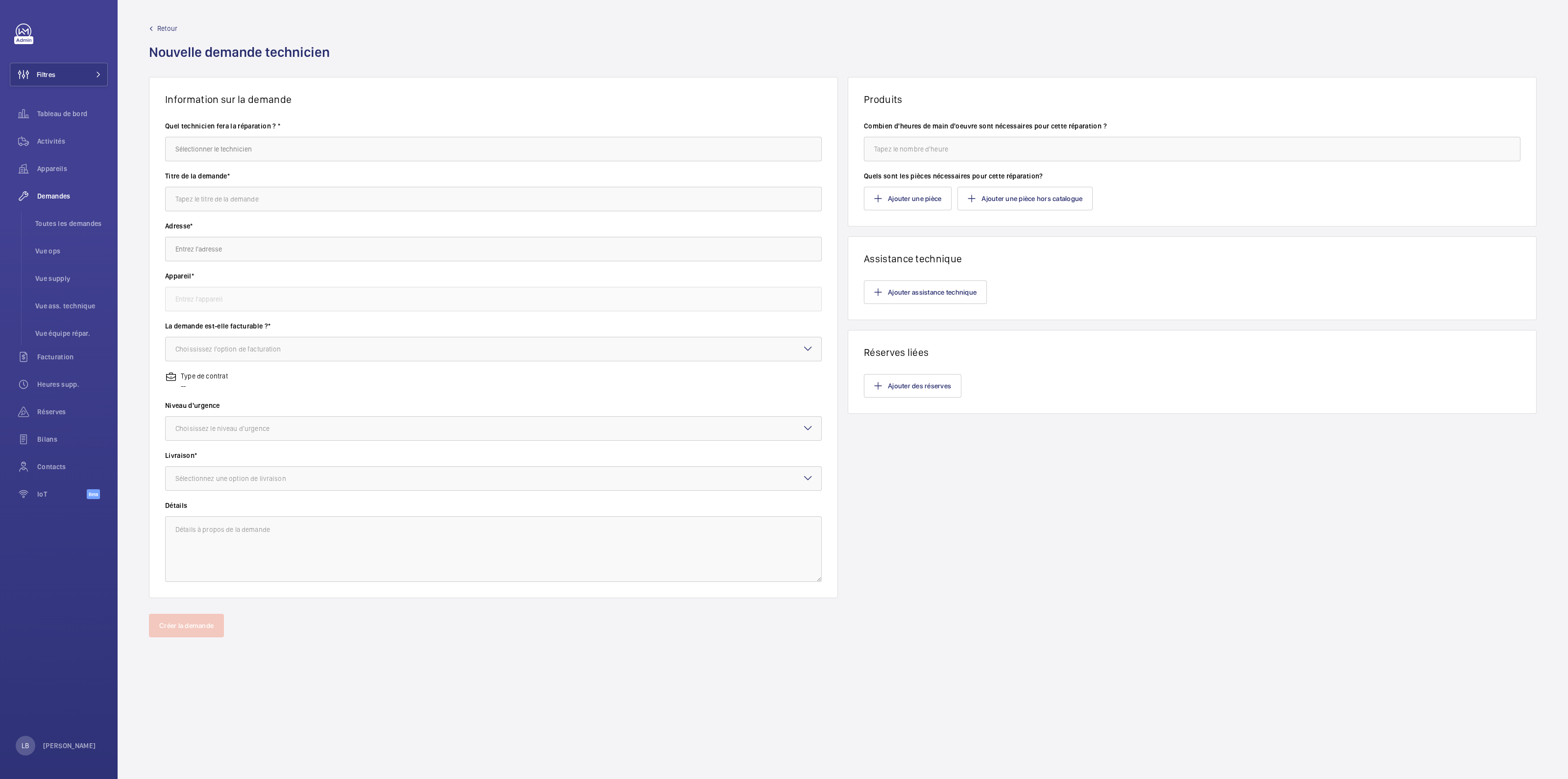
click at [167, 24] on span "Retour" at bounding box center [167, 29] width 20 height 10
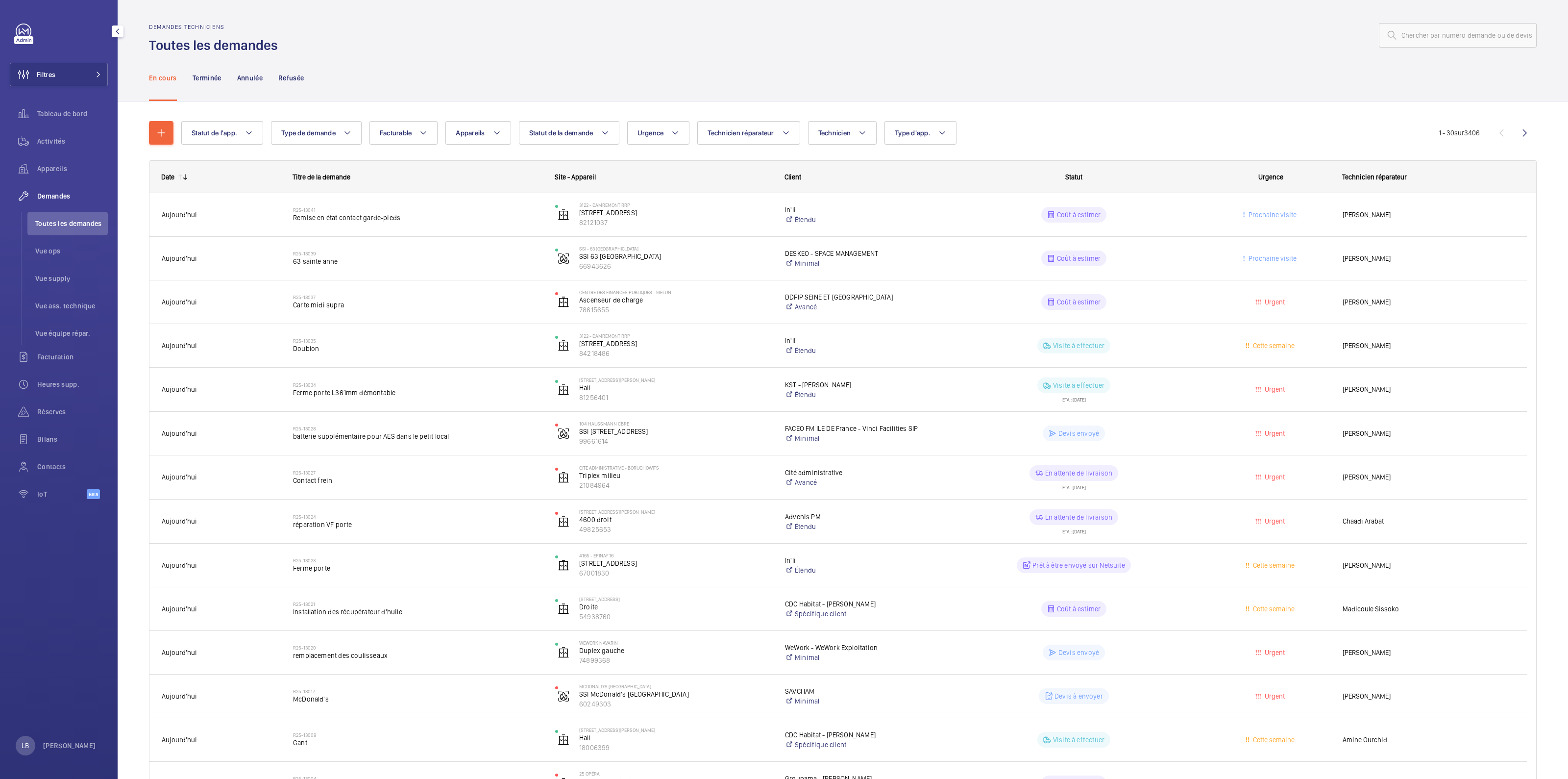
click at [60, 220] on span "Toutes les demandes" at bounding box center [71, 224] width 72 height 10
click at [1414, 33] on input "text" at bounding box center [1457, 35] width 158 height 24
paste input "R25-11777"
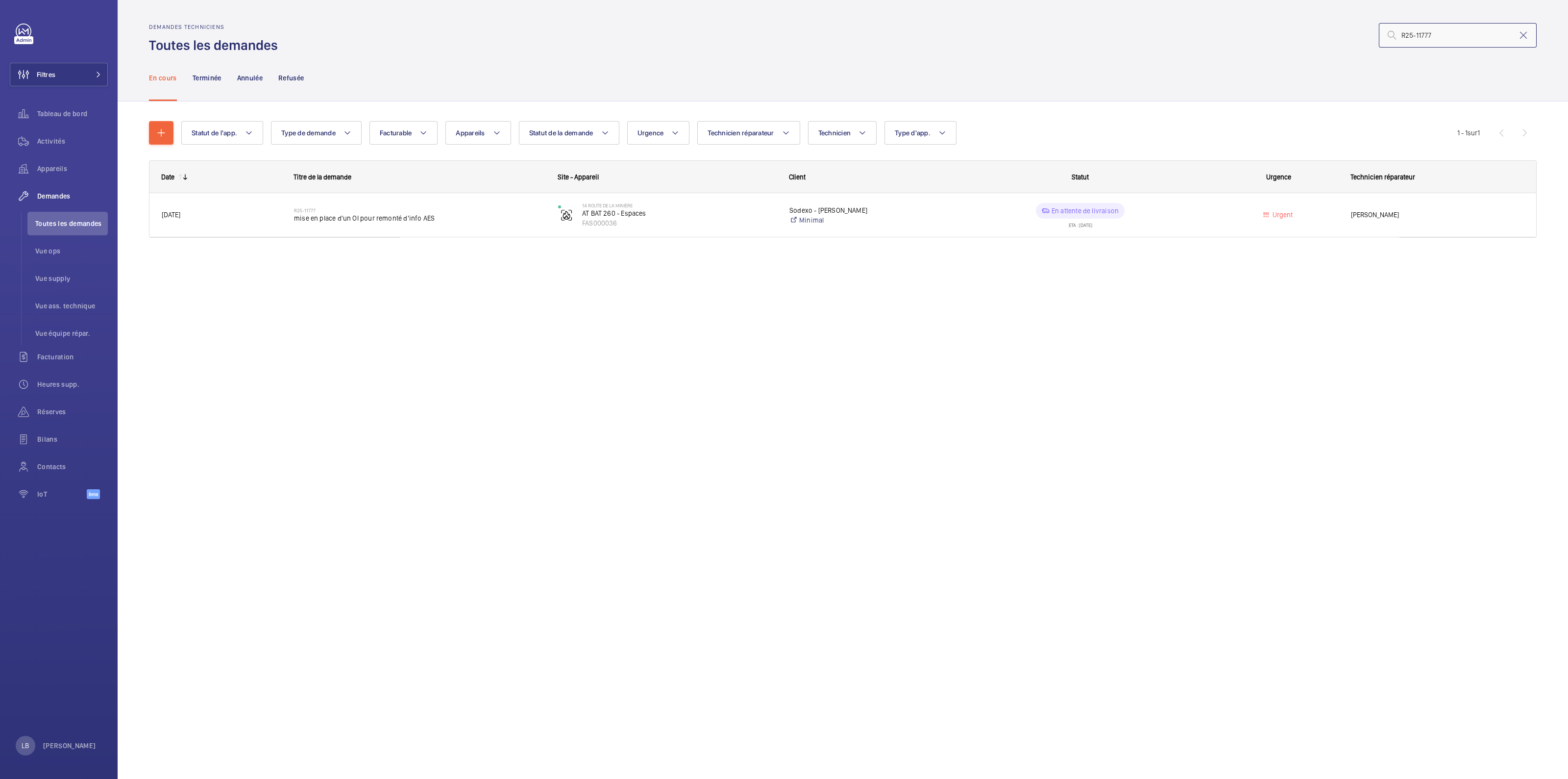
type input "R25-11777"
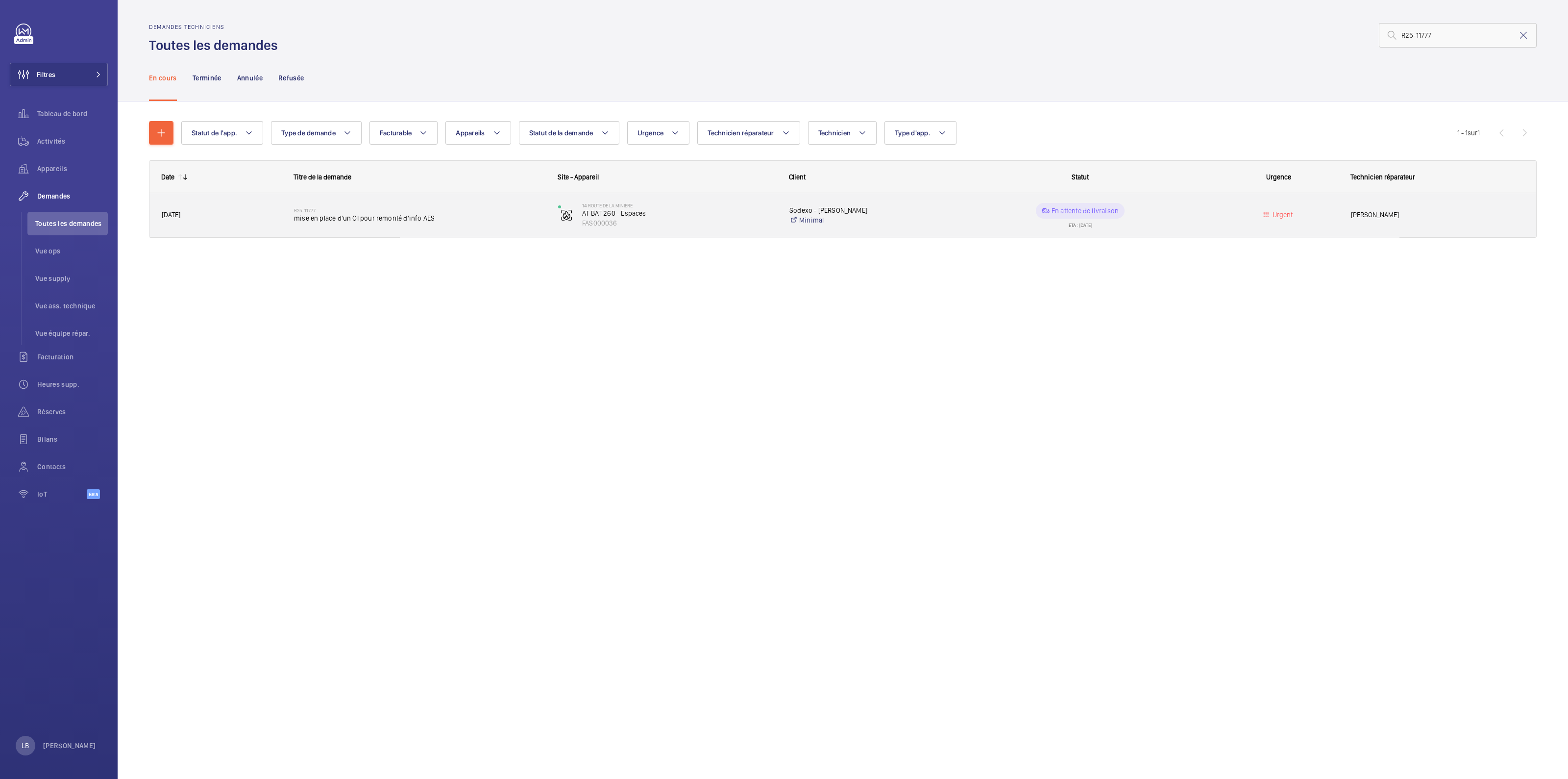
click at [1202, 217] on wm-front-pills-cell "En attente de livraison ETA : 13/10/2025" at bounding box center [1080, 215] width 251 height 24
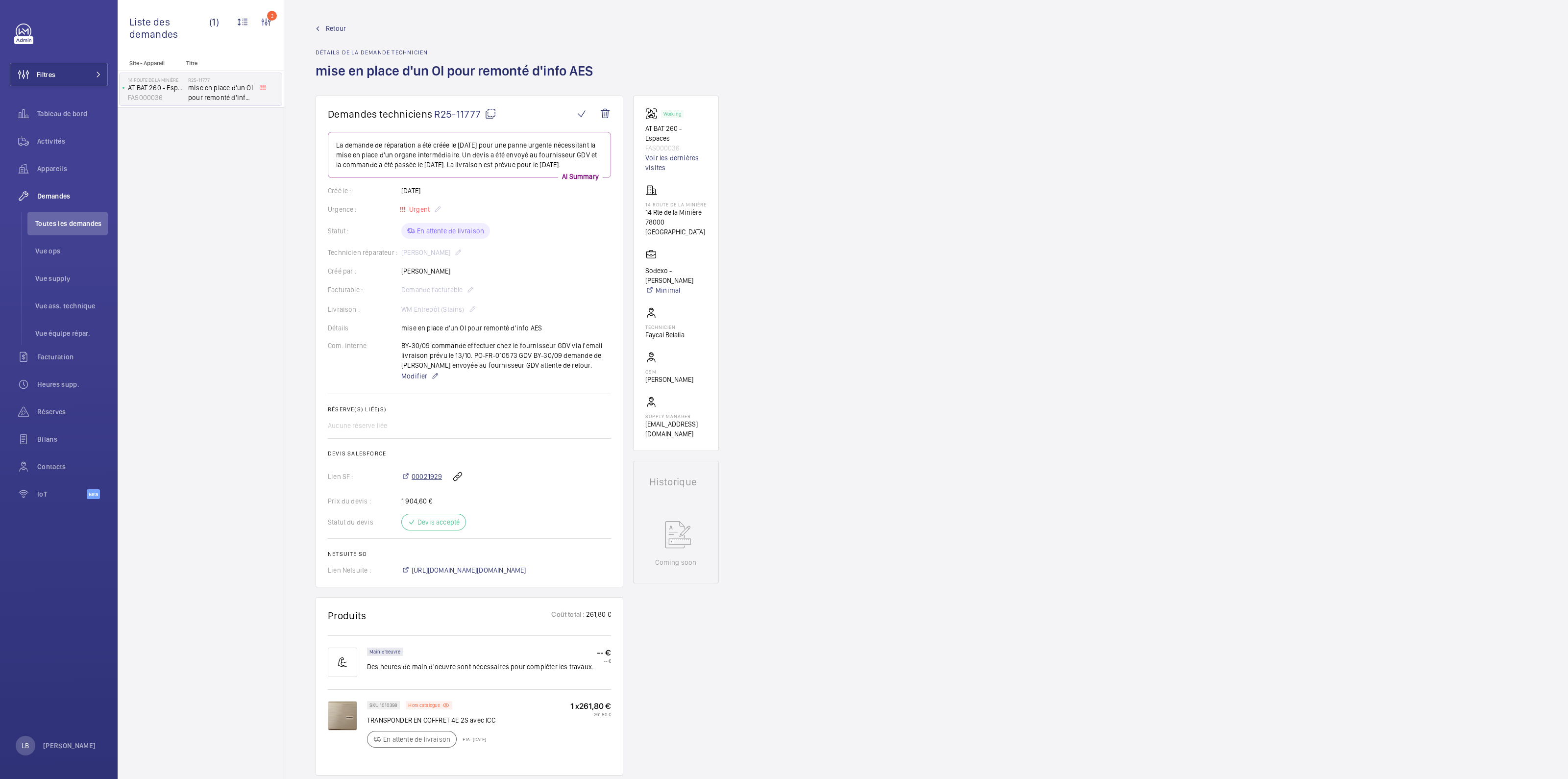
click at [429, 482] on span "00021929" at bounding box center [427, 476] width 30 height 10
click at [185, 259] on div "Site - Appareil Titre 14 Route de la Minière AT BAT 260 - Espaces FAS000036 R25…" at bounding box center [200, 419] width 166 height 719
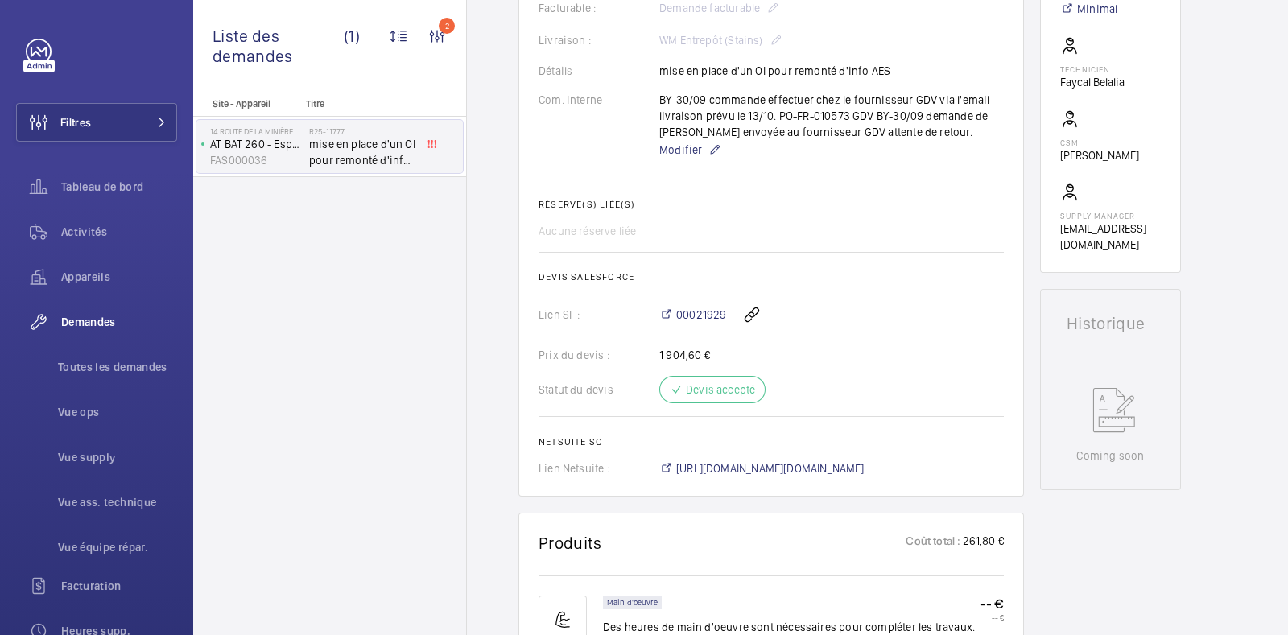
scroll to position [390, 0]
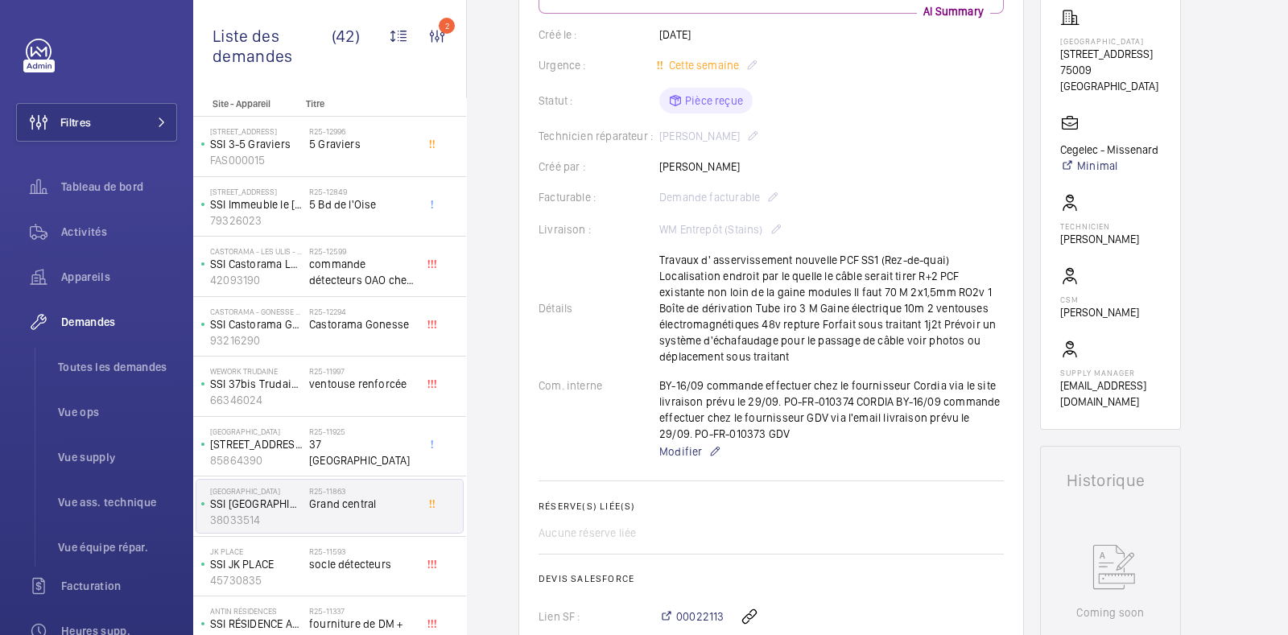
scroll to position [298, 0]
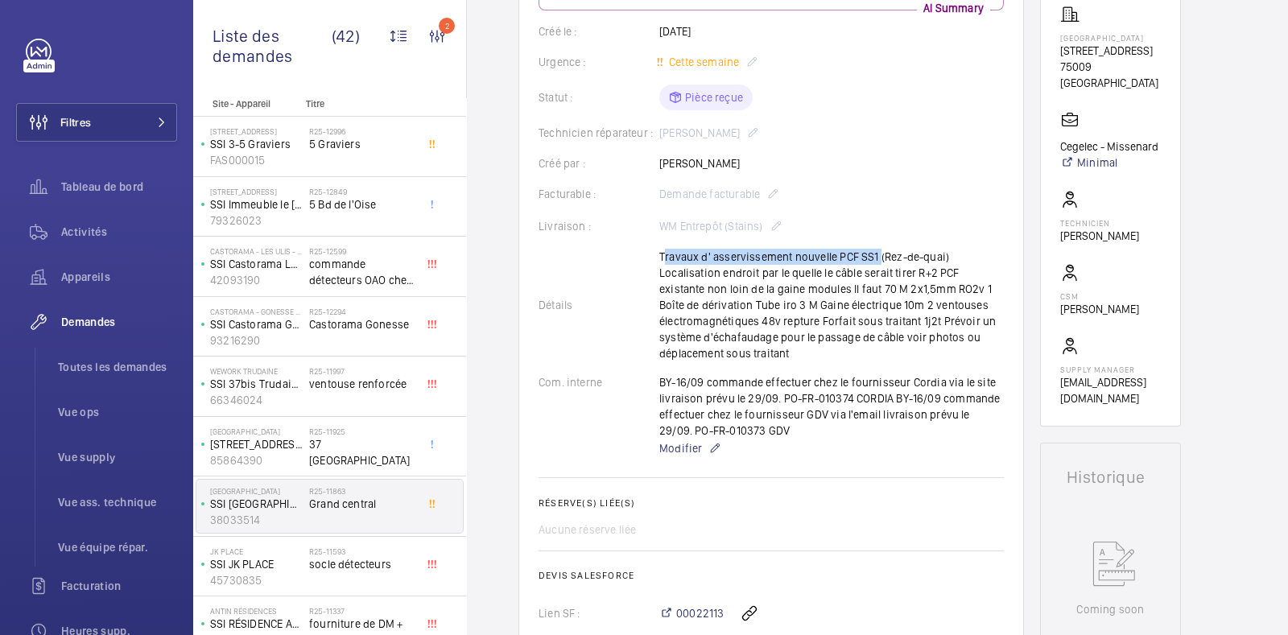
drag, startPoint x: 652, startPoint y: 267, endPoint x: 873, endPoint y: 274, distance: 221.5
click at [873, 274] on div "Détails Travaux d' asservissement nouvelle PCF SS1 (Rez-de-quai) Localisation e…" at bounding box center [771, 305] width 465 height 113
copy p "Travaux d' asservissement nouvelle PCF SS1"
click at [97, 366] on span "Toutes les demandes" at bounding box center [117, 367] width 119 height 16
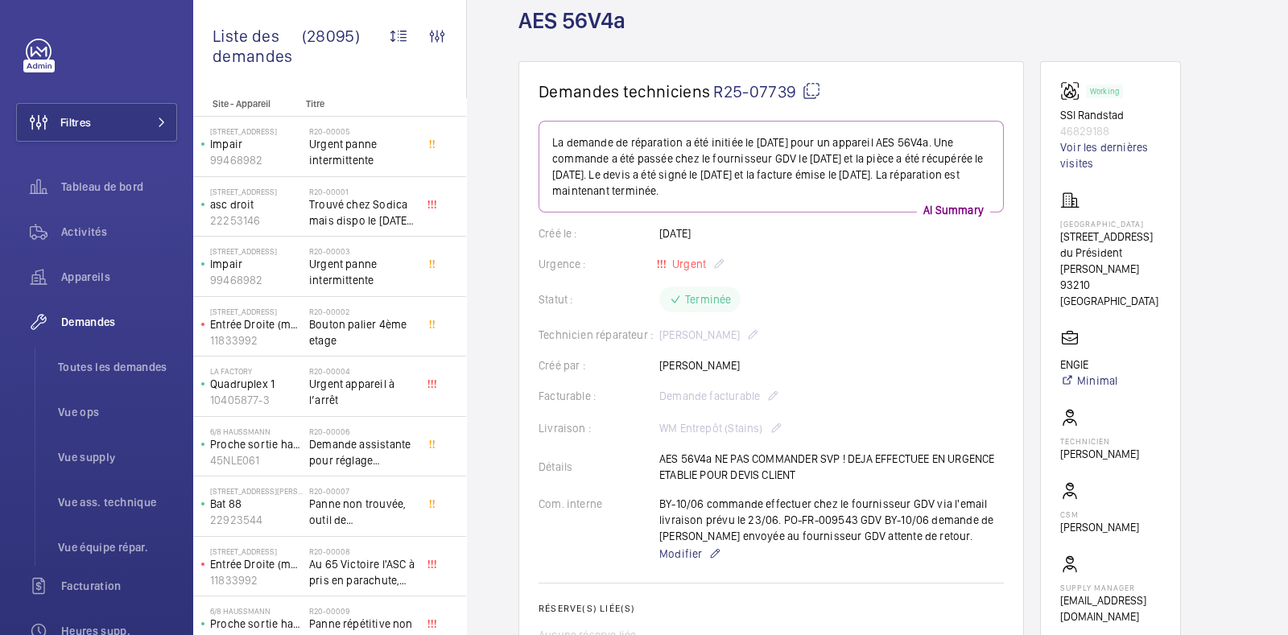
scroll to position [94, 0]
drag, startPoint x: 1062, startPoint y: 118, endPoint x: 1121, endPoint y: 117, distance: 58.8
click at [1121, 117] on p "SSI Randstad" at bounding box center [1110, 117] width 101 height 16
copy p "SSI Randstad"
click at [989, 353] on wm-front-card-body "La demande de réparation a été initiée le 06/06/2025 pour un appareil AES 56V4a…" at bounding box center [771, 502] width 465 height 760
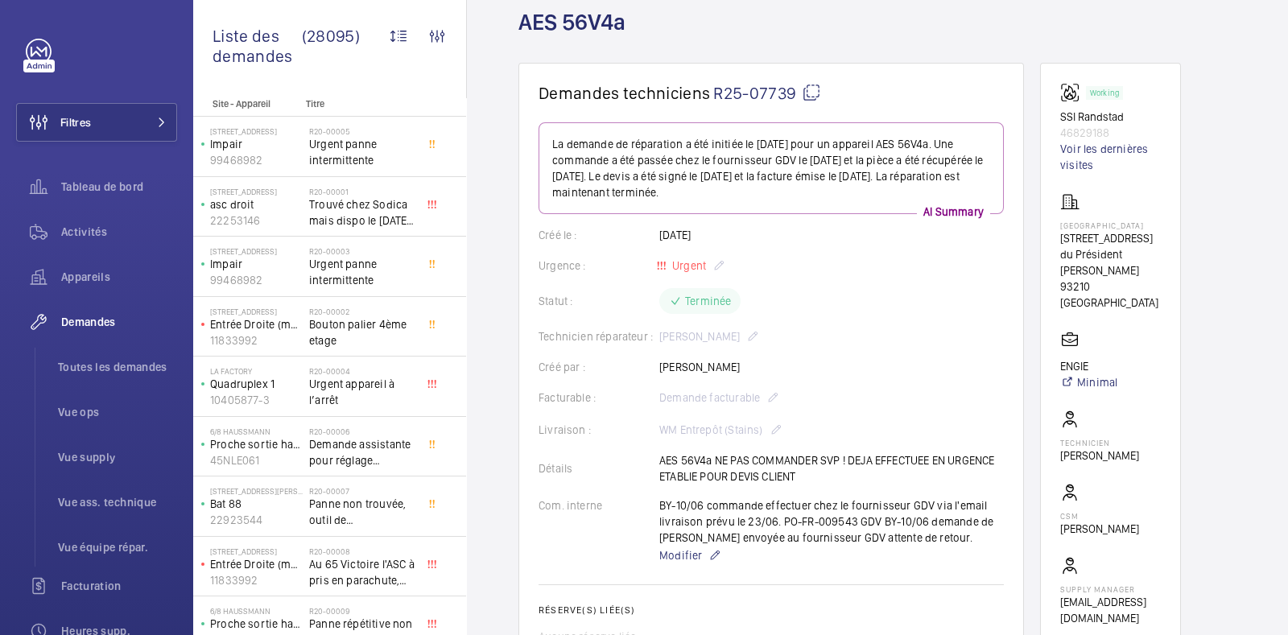
drag, startPoint x: 530, startPoint y: 361, endPoint x: 762, endPoint y: 364, distance: 232.7
click at [762, 364] on wm-front-card "Demandes techniciens R25-07739 La demande de réparation a été initiée le 06/06/…" at bounding box center [771, 483] width 506 height 840
click at [649, 476] on div "Détails AES 56V4a NE PAS COMMANDER SVP ! DEJA EFFECTUEE EN URGENCE ETABLIE POUR…" at bounding box center [771, 468] width 465 height 32
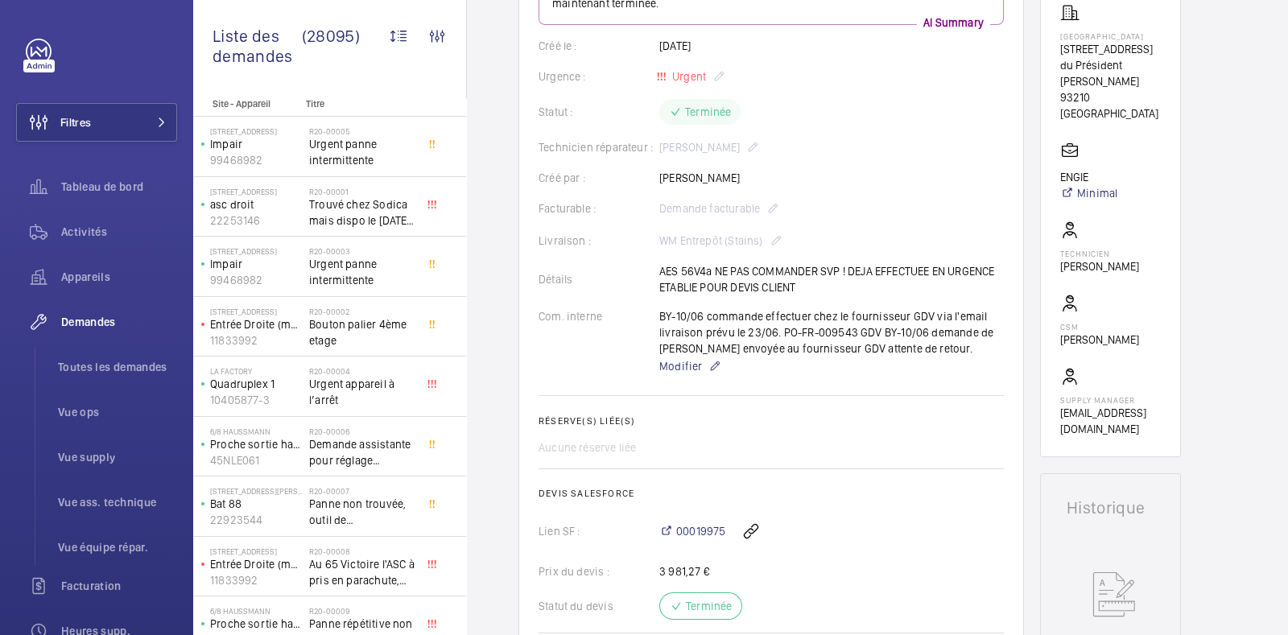
scroll to position [0, 0]
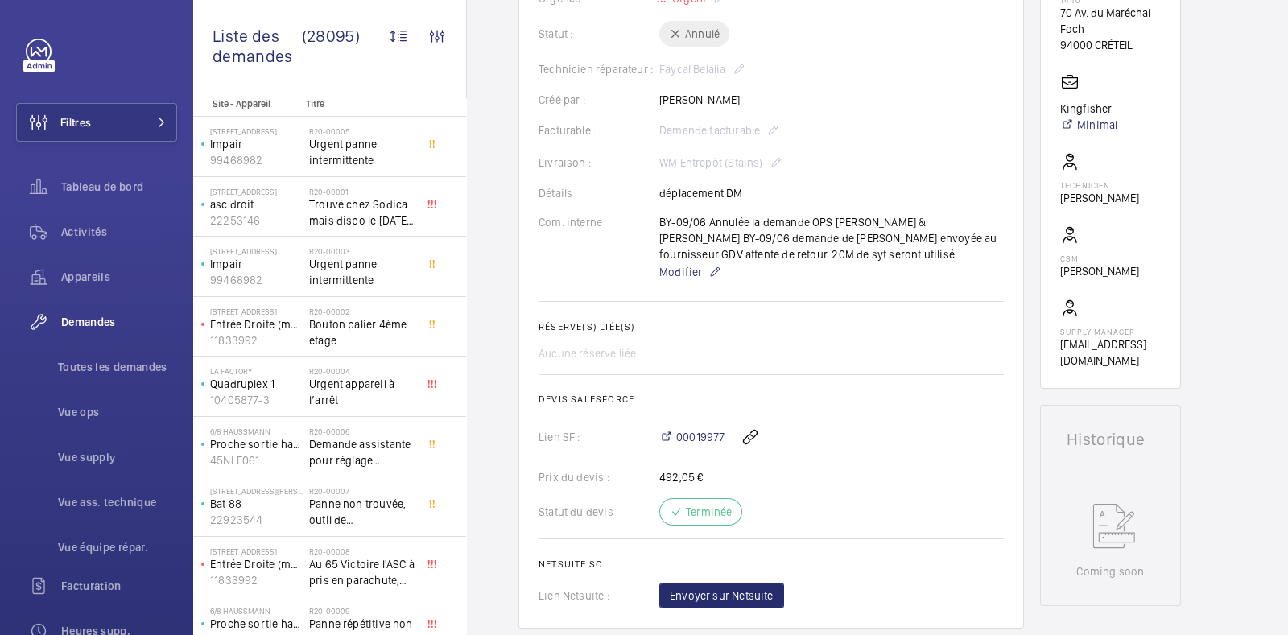
scroll to position [348, 0]
click at [696, 436] on span "00019977" at bounding box center [700, 435] width 48 height 16
